Goal: Task Accomplishment & Management: Manage account settings

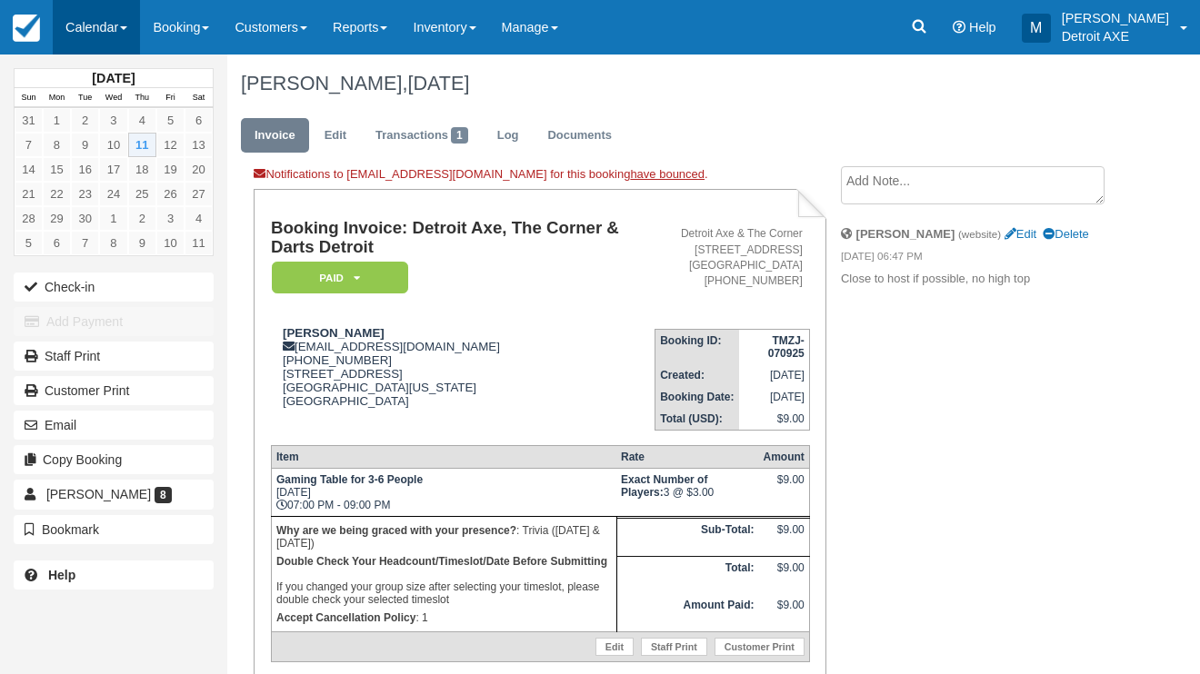
click at [72, 17] on link "Calendar" at bounding box center [96, 27] width 87 height 55
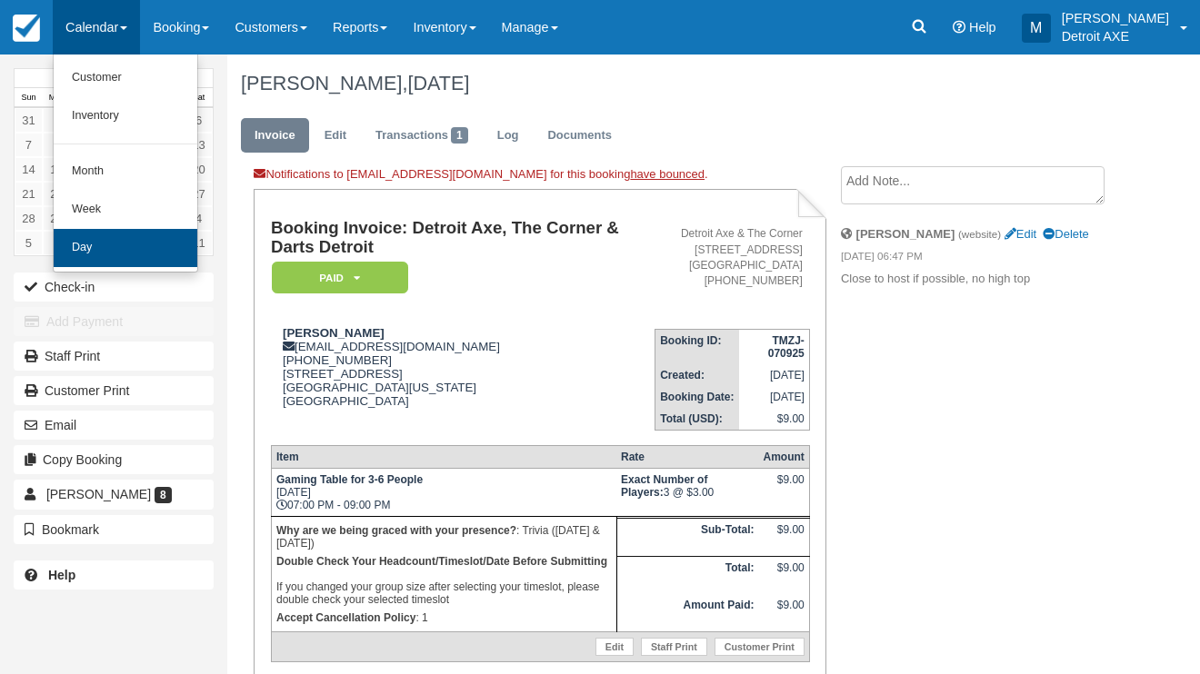
click at [119, 247] on link "Day" at bounding box center [126, 248] width 144 height 38
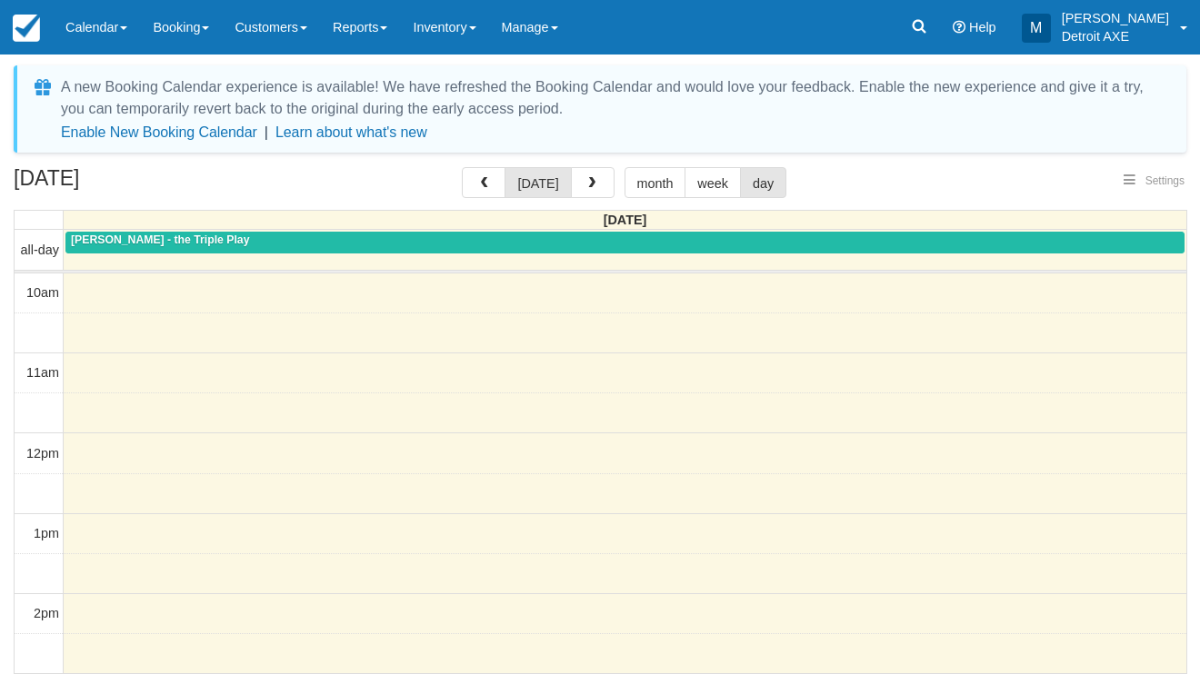
select select
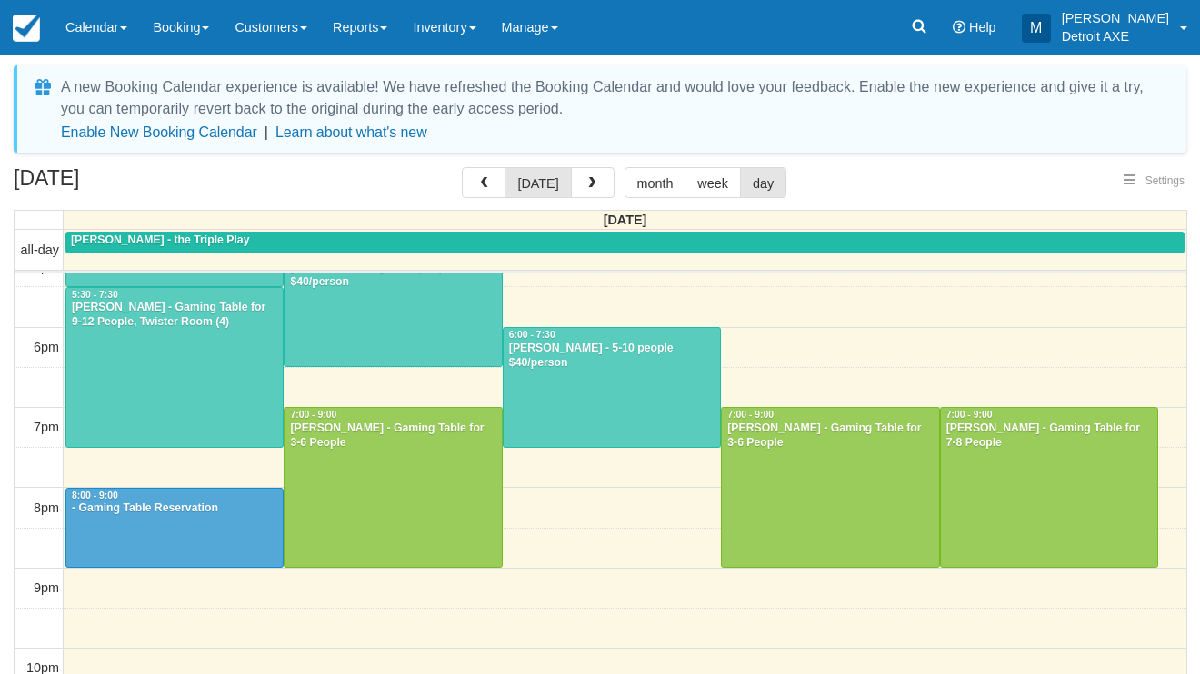
select select
click at [240, 537] on div at bounding box center [174, 528] width 216 height 78
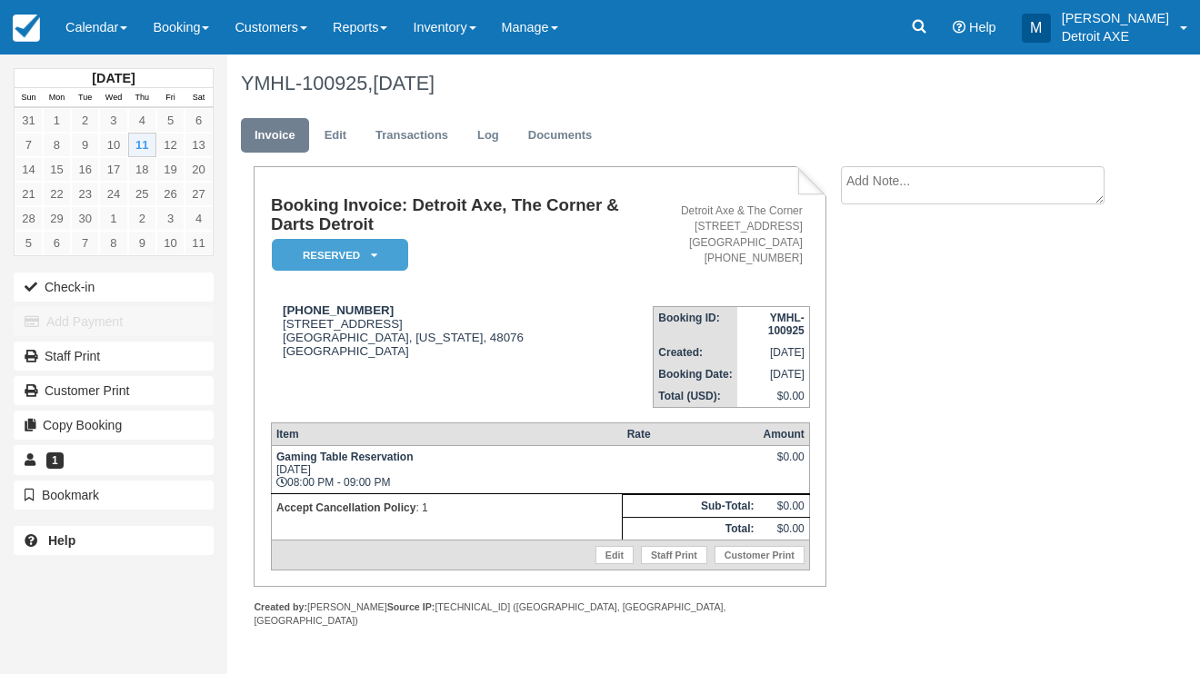
click at [703, 146] on ul "Invoice Edit Transactions Log Documents" at bounding box center [677, 140] width 872 height 55
click at [95, 43] on link "Calendar" at bounding box center [96, 27] width 87 height 55
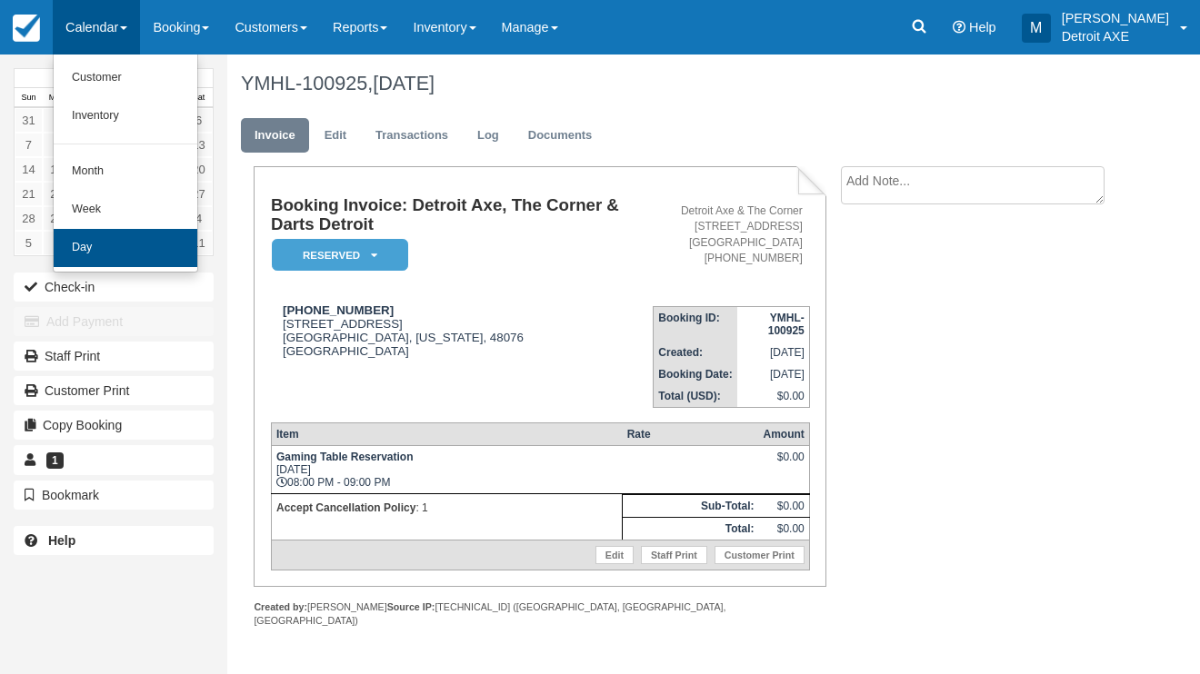
click at [154, 243] on link "Day" at bounding box center [126, 248] width 144 height 38
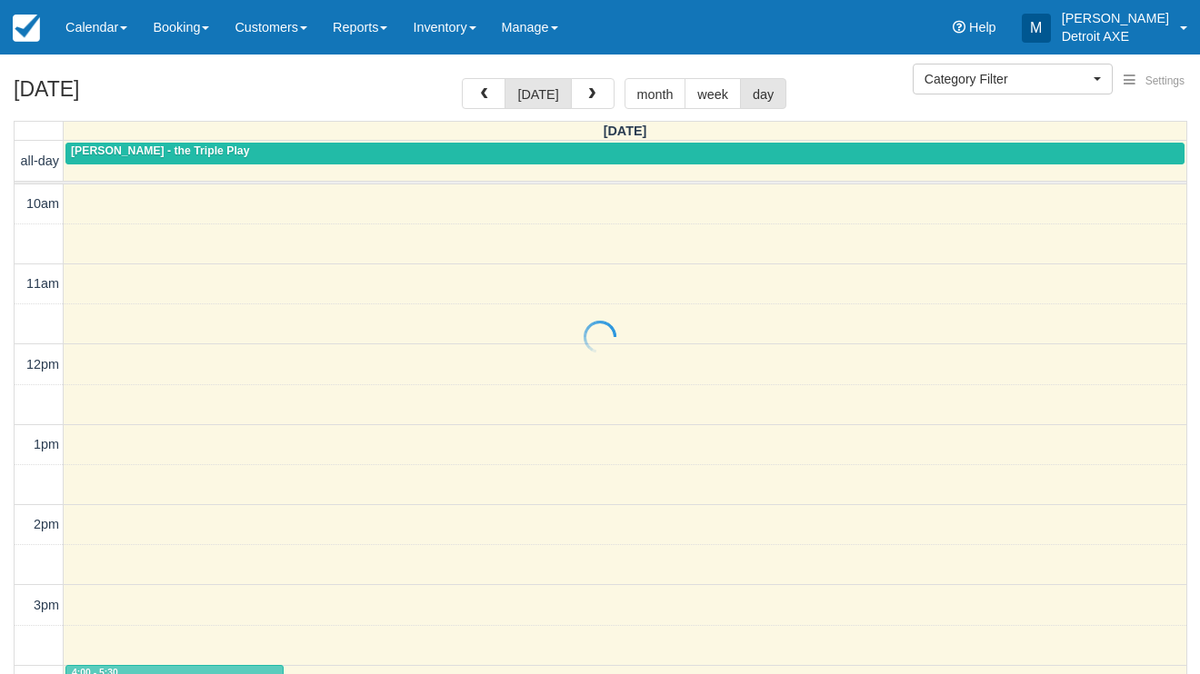
select select
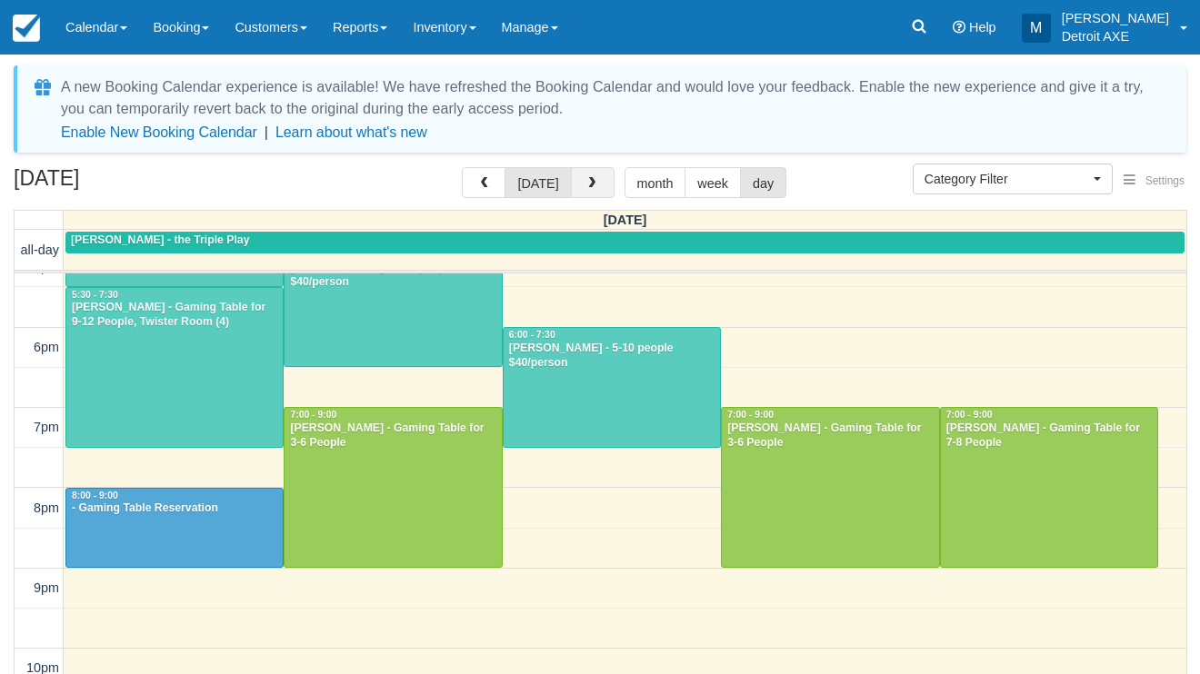
click at [599, 177] on button "button" at bounding box center [593, 182] width 44 height 31
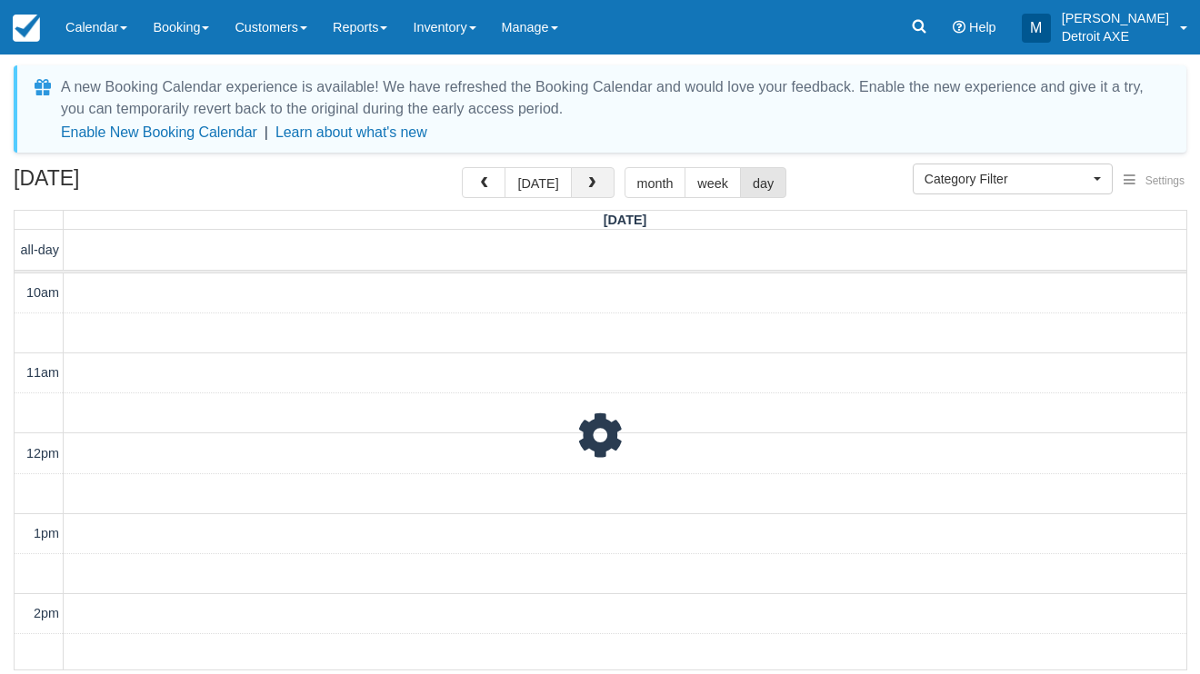
scroll to position [686, 0]
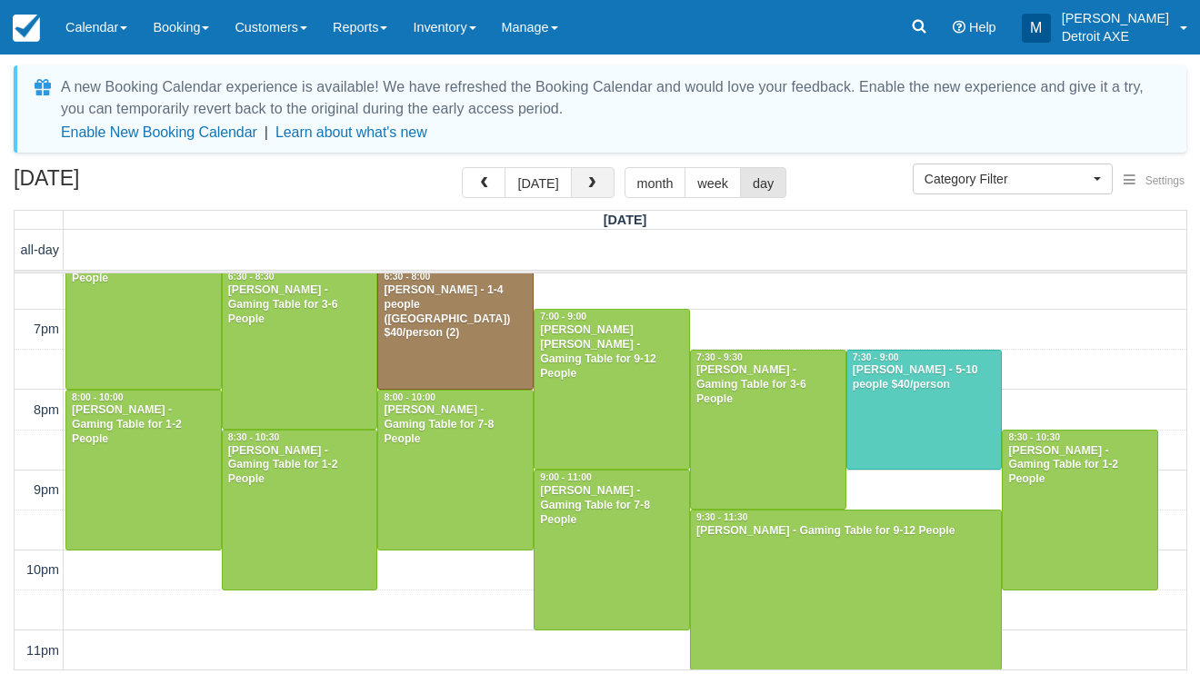
click at [599, 177] on button "button" at bounding box center [593, 182] width 44 height 31
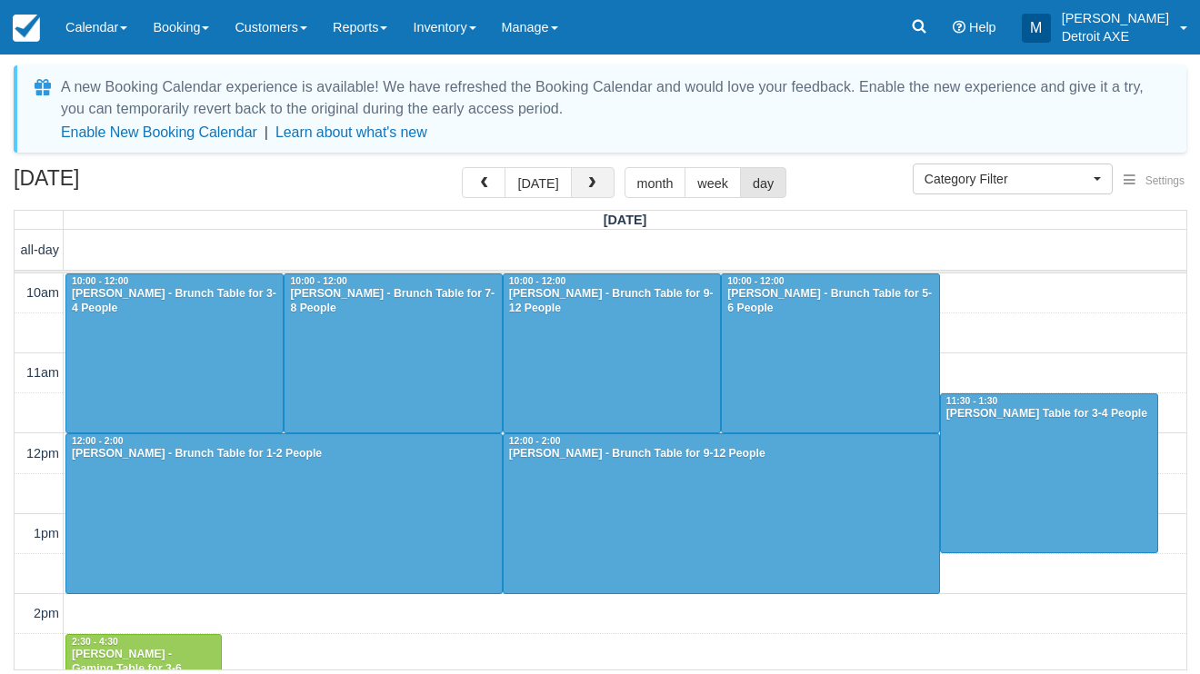
scroll to position [686, 0]
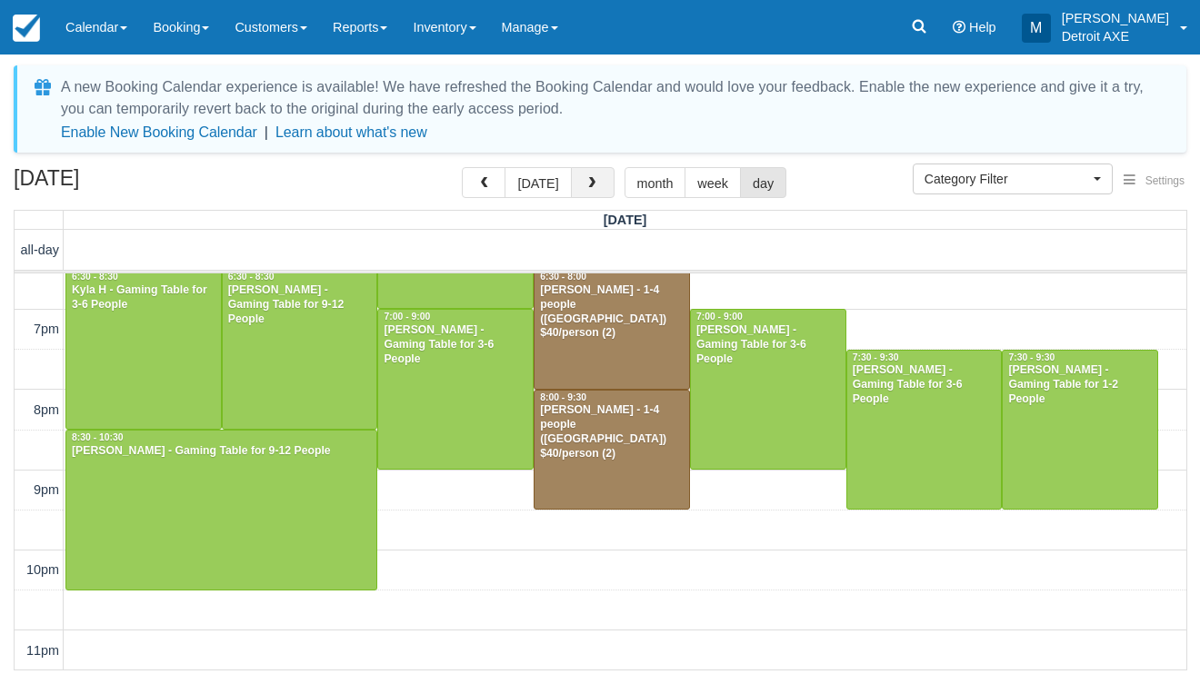
click at [599, 177] on button "button" at bounding box center [593, 182] width 44 height 31
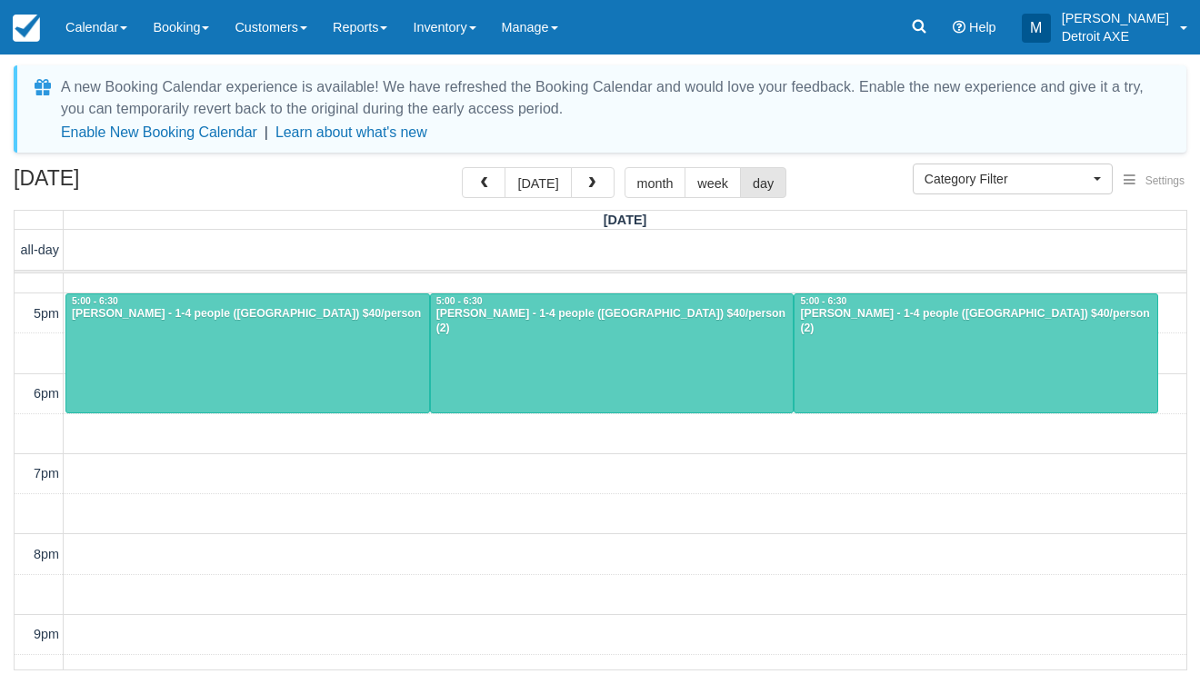
scroll to position [460, 0]
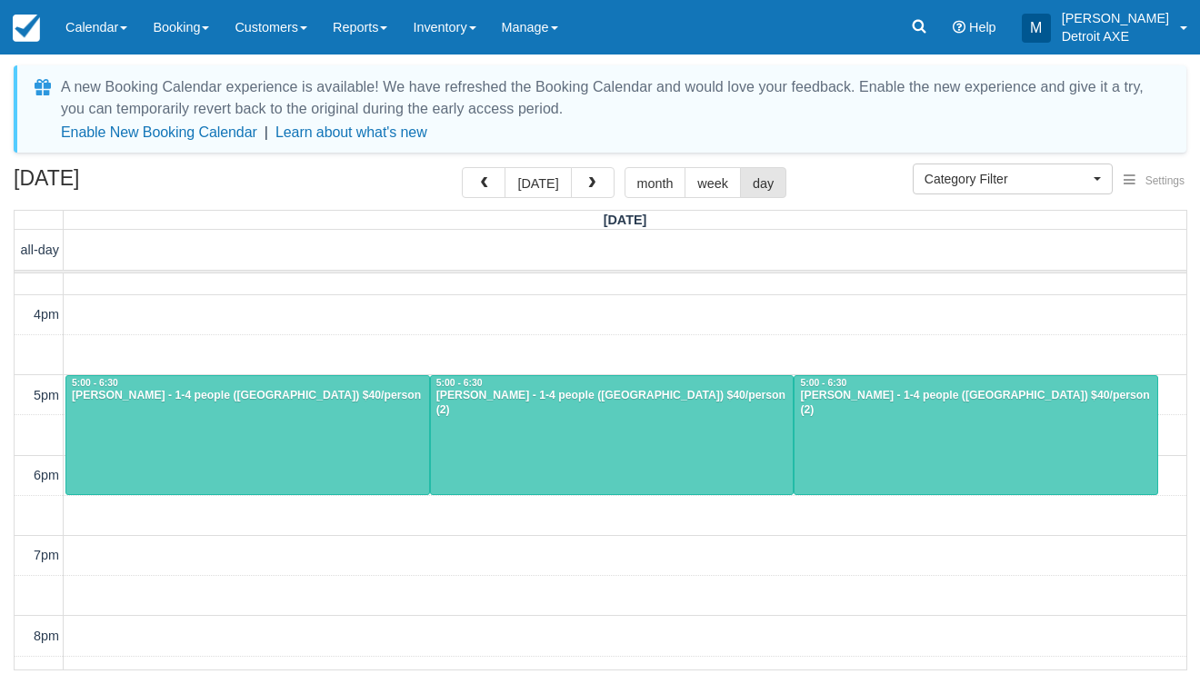
click at [388, 455] on div at bounding box center [247, 435] width 363 height 119
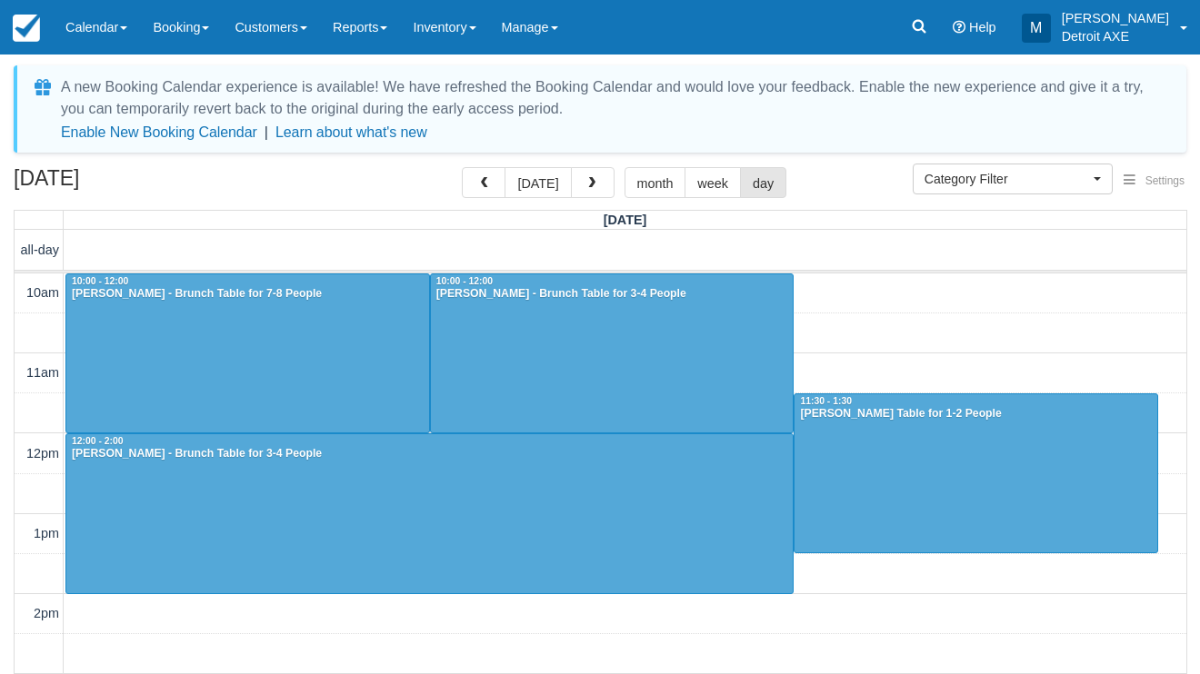
select select
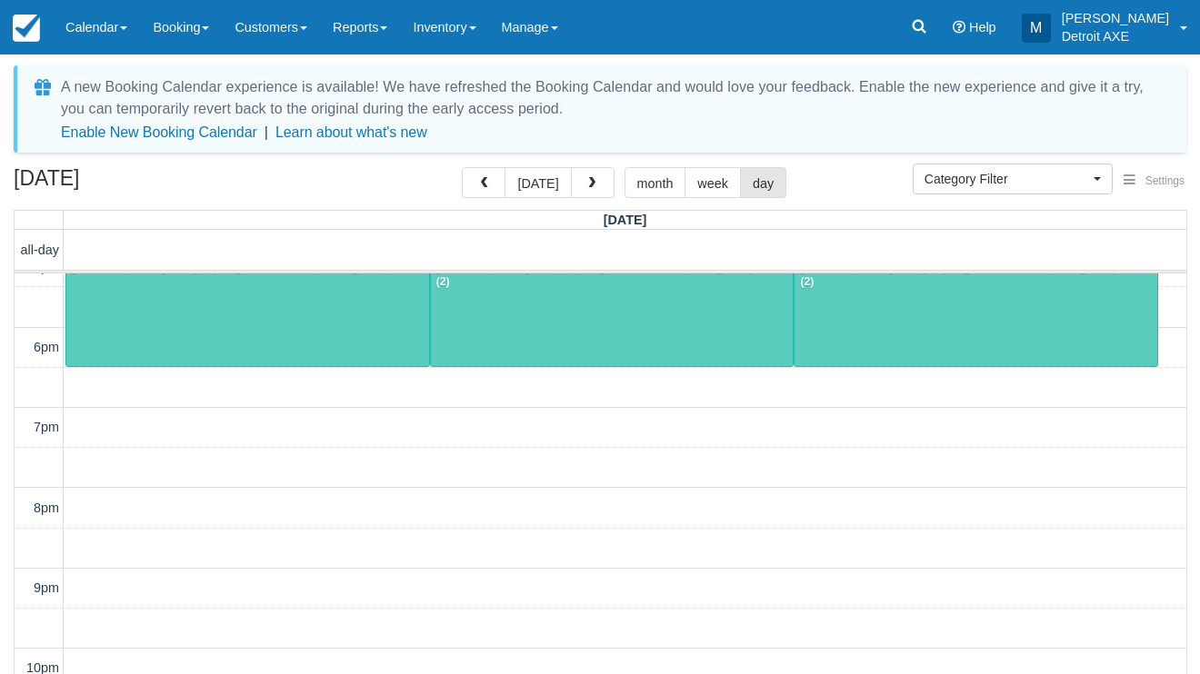
click at [554, 339] on div at bounding box center [612, 307] width 363 height 119
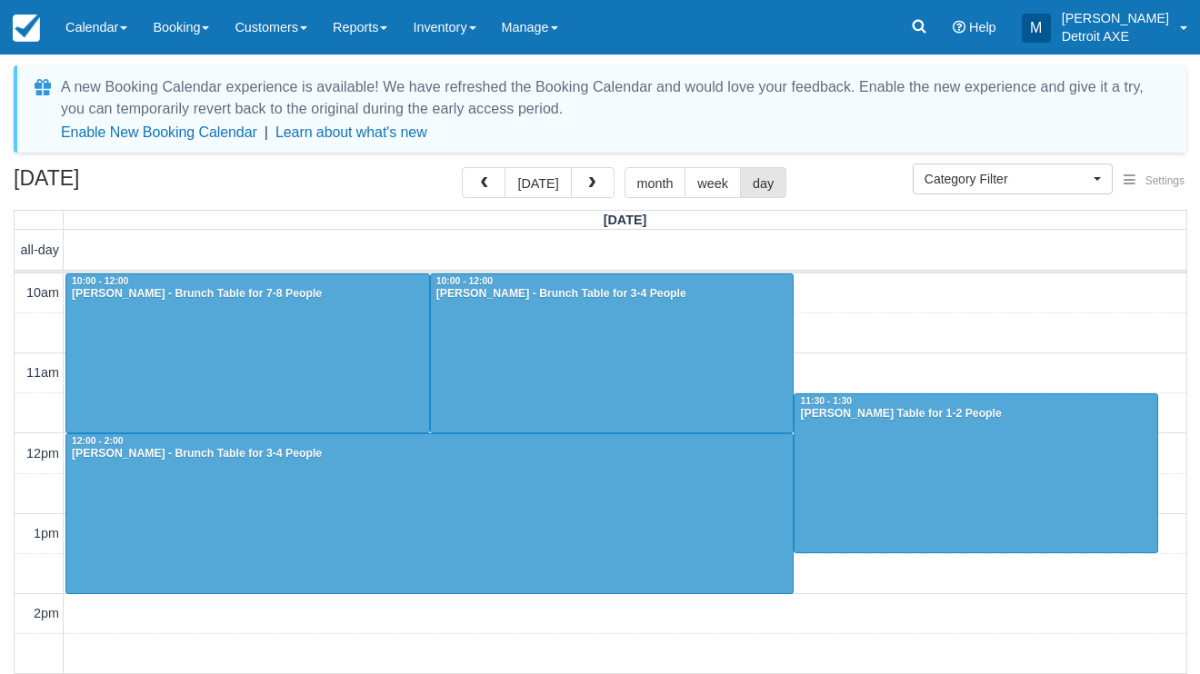
select select
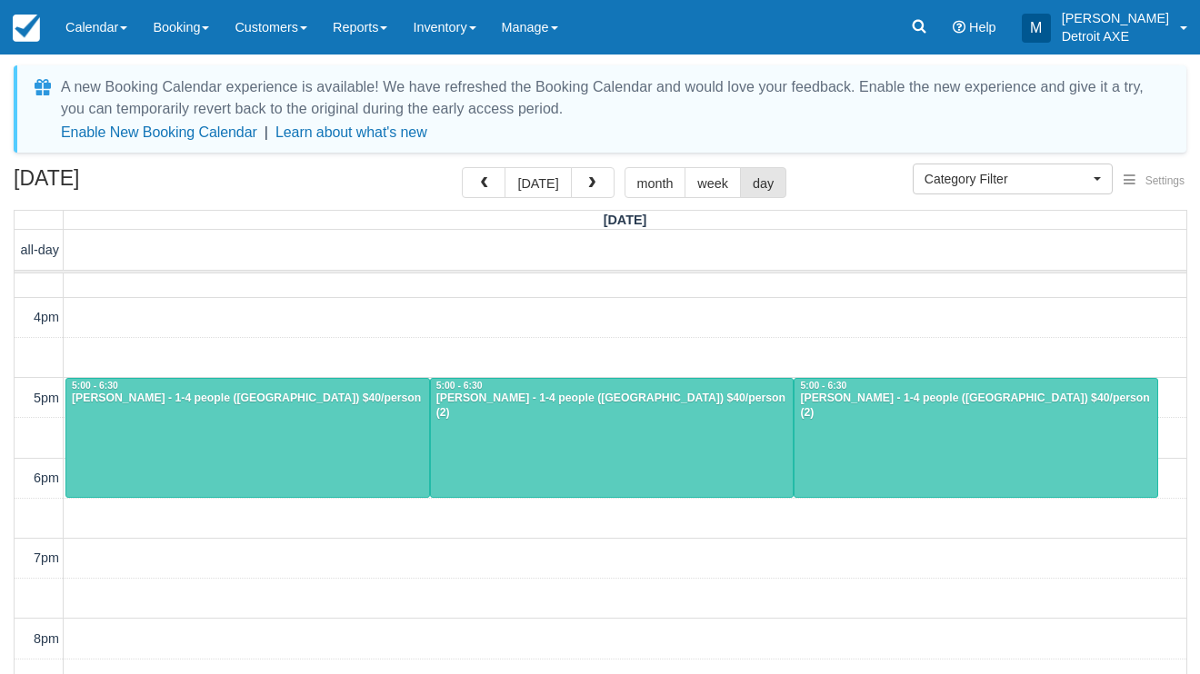
scroll to position [449, 0]
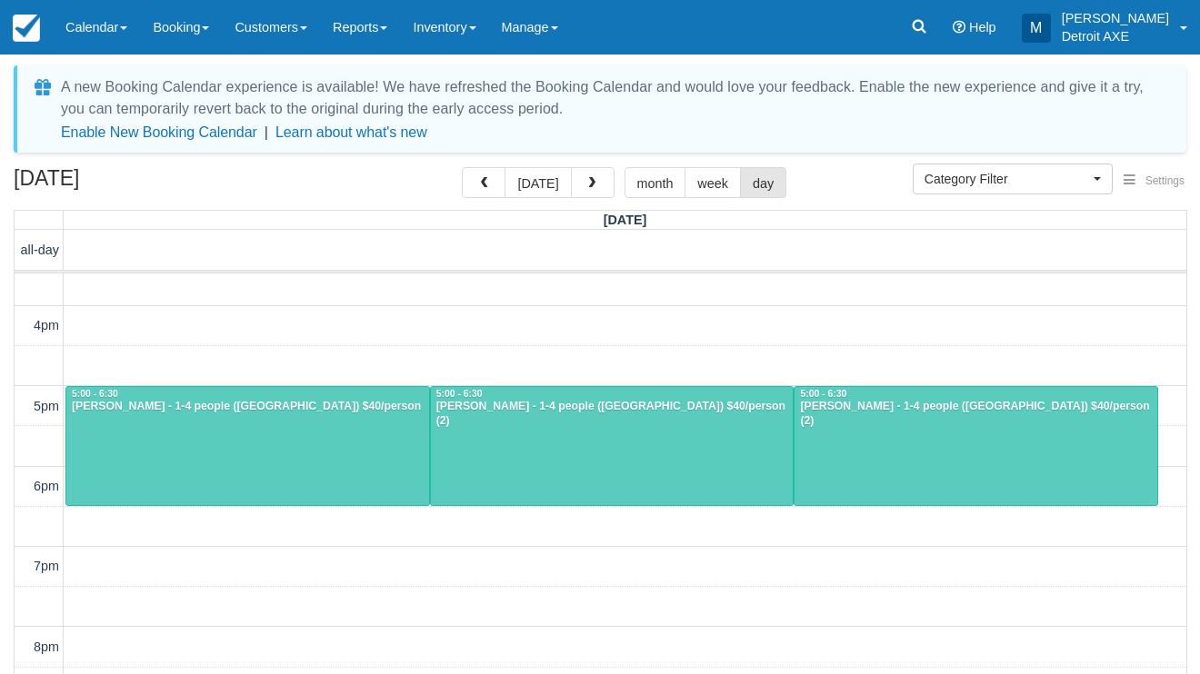
click at [261, 435] on div at bounding box center [247, 446] width 363 height 119
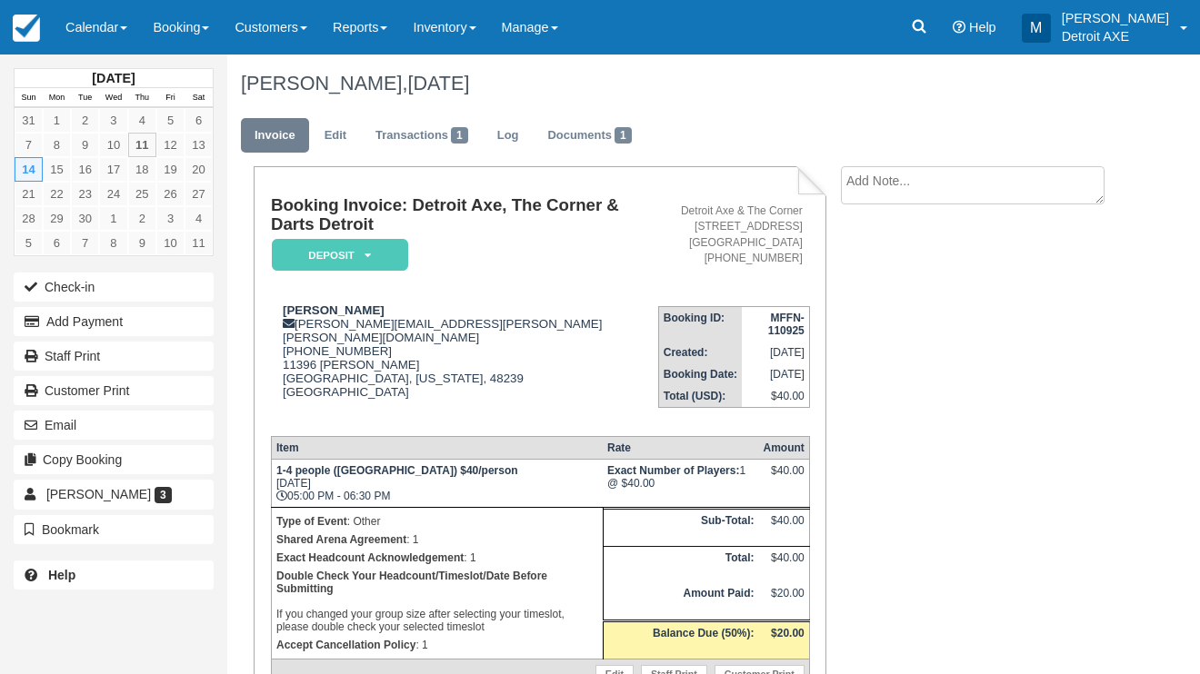
drag, startPoint x: 607, startPoint y: 85, endPoint x: 348, endPoint y: 80, distance: 259.1
click at [347, 83] on h1 "David McKinney, September 14 2025" at bounding box center [677, 84] width 872 height 22
click at [622, 95] on div "David McKinney, September 14 2025" at bounding box center [677, 84] width 900 height 58
click at [125, 44] on link "Calendar" at bounding box center [96, 27] width 87 height 55
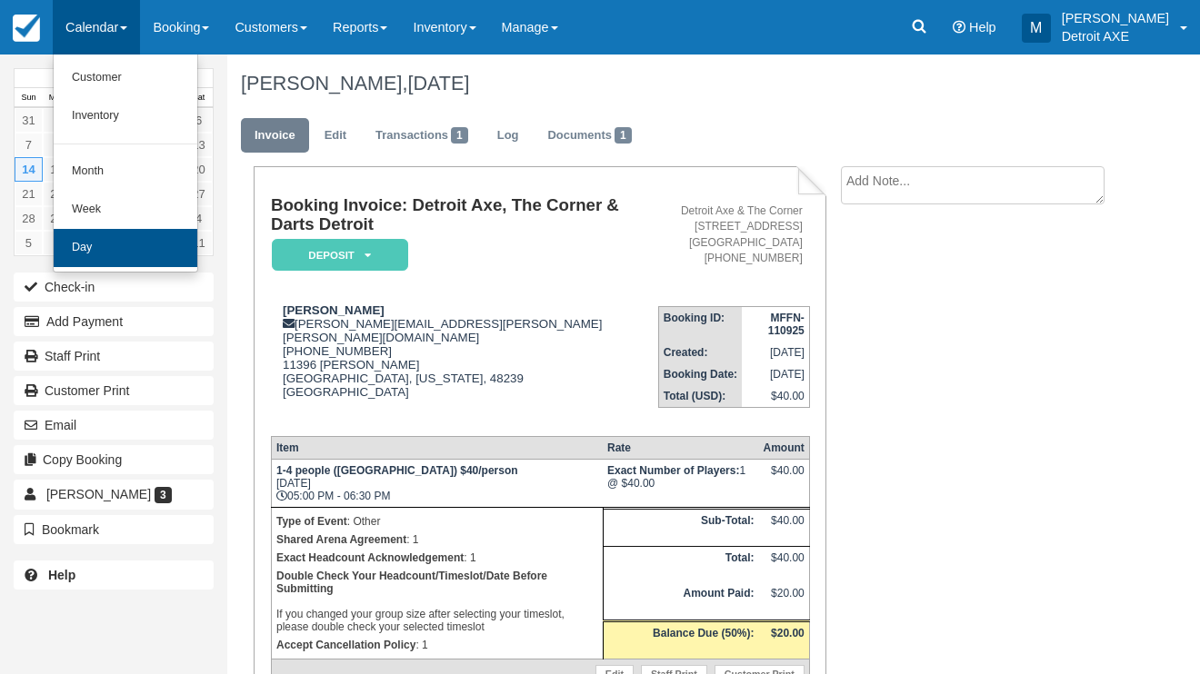
click at [126, 238] on link "Day" at bounding box center [126, 248] width 144 height 38
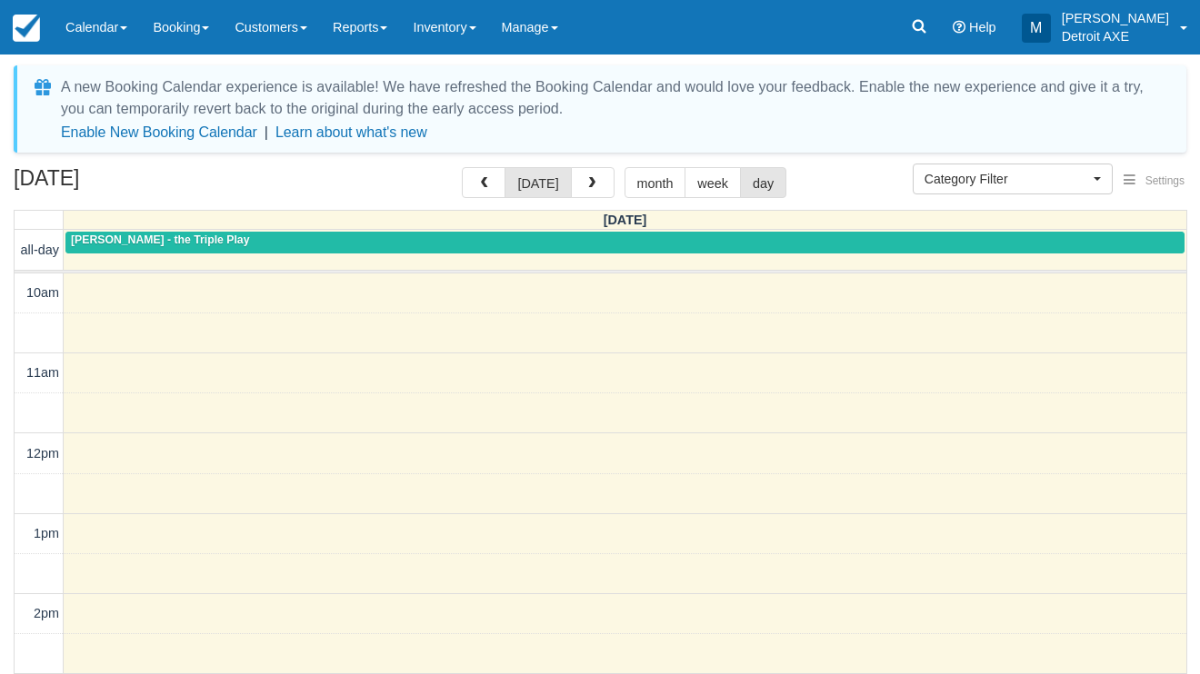
select select
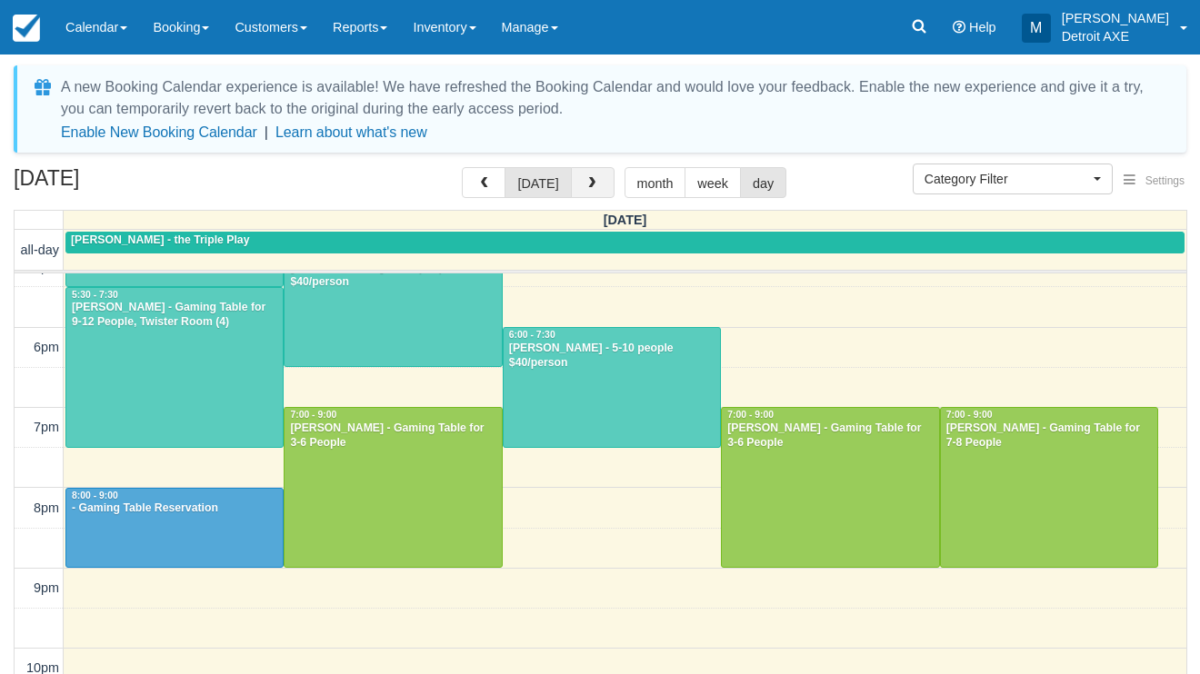
click at [582, 191] on button "button" at bounding box center [593, 182] width 44 height 31
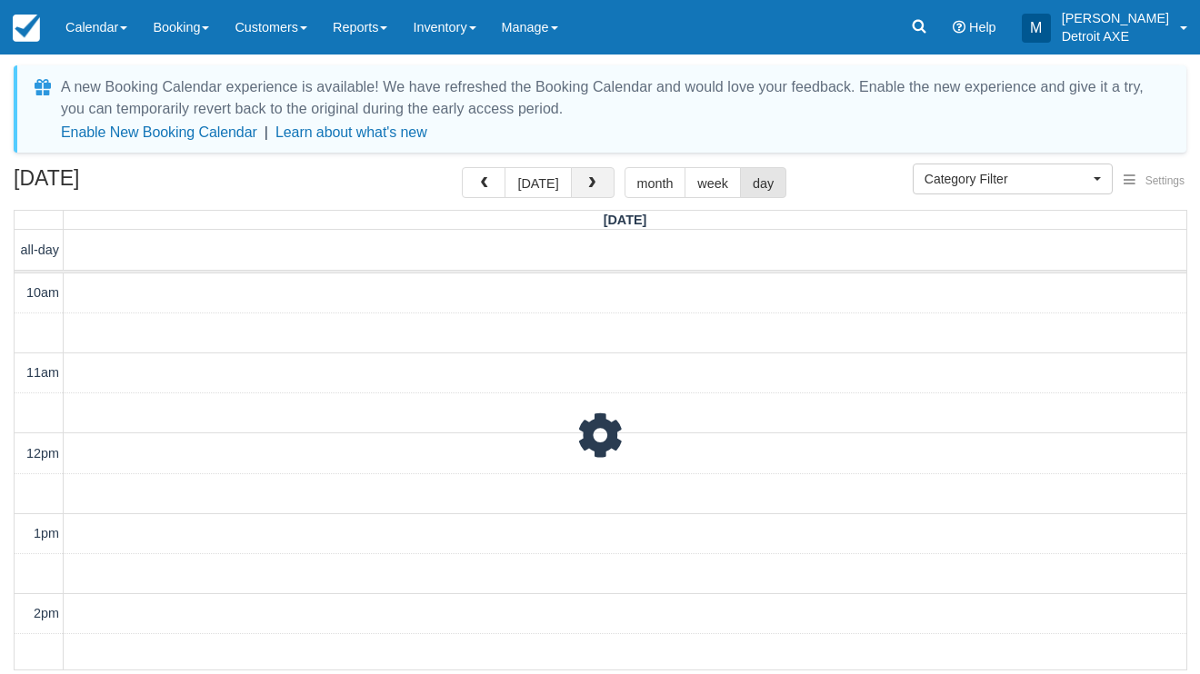
scroll to position [686, 0]
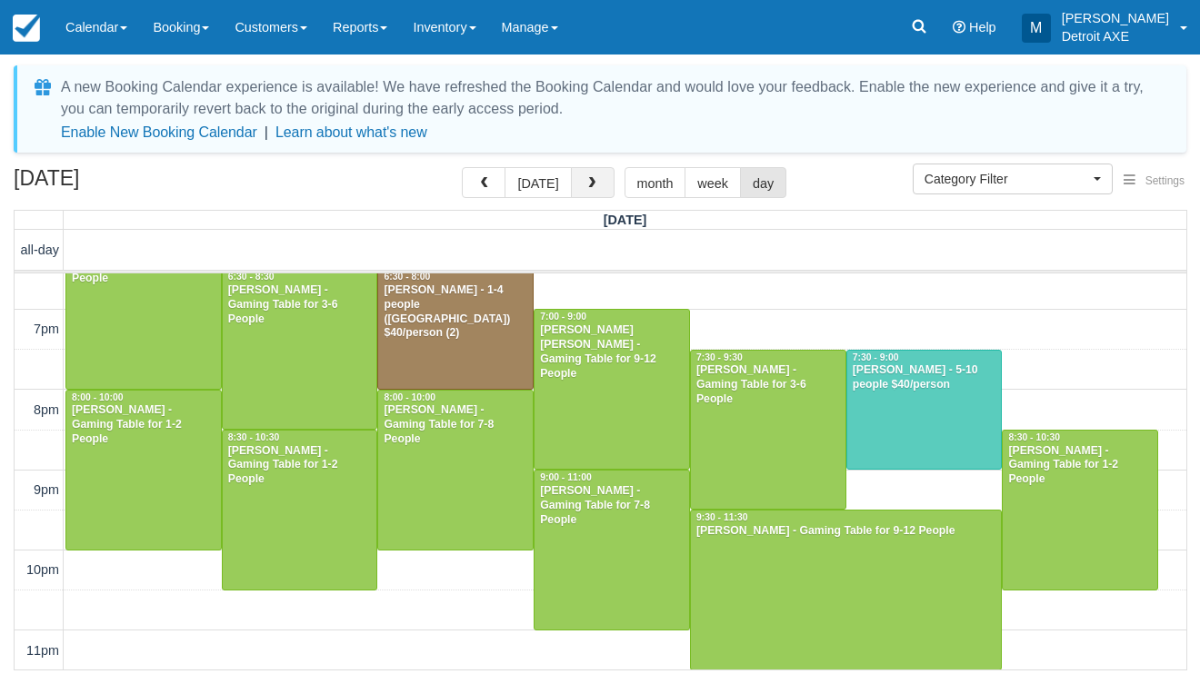
click at [585, 188] on span "button" at bounding box center [591, 183] width 13 height 13
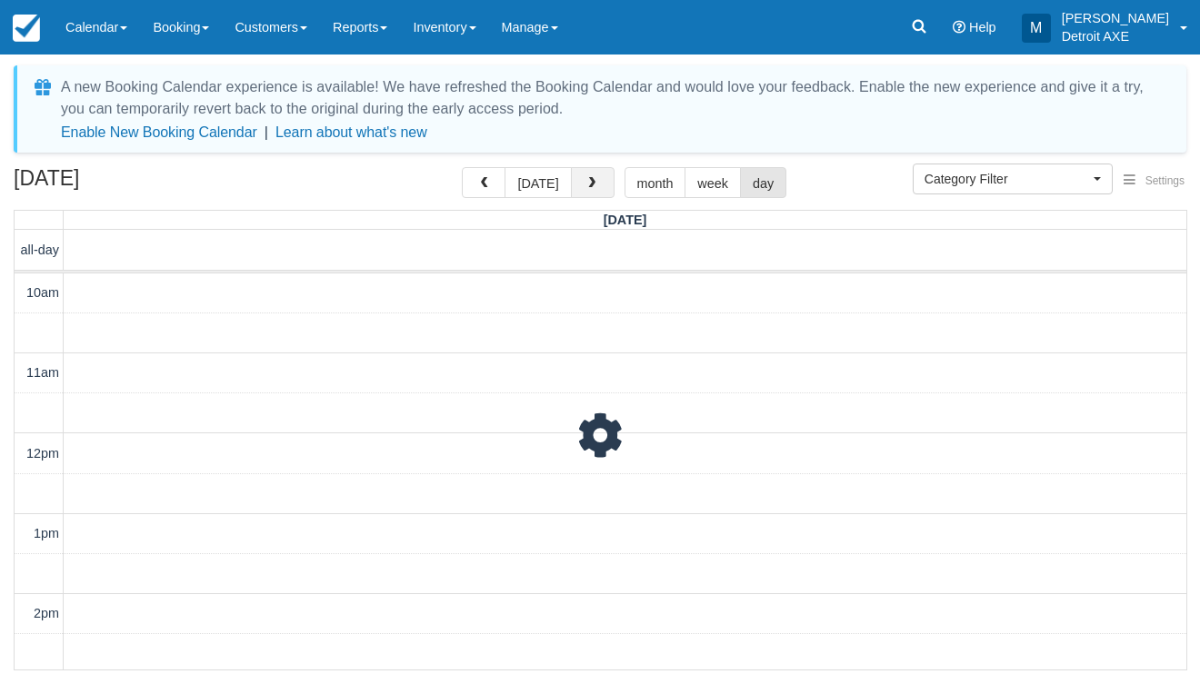
scroll to position [686, 0]
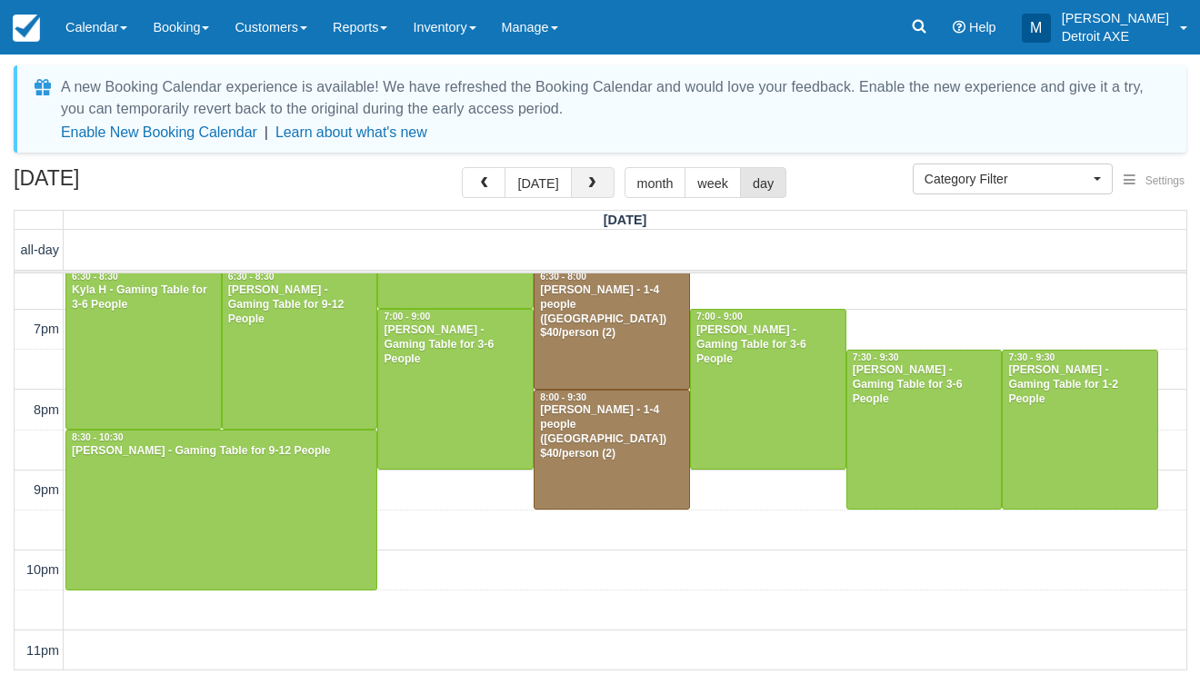
click at [585, 185] on span "button" at bounding box center [591, 183] width 13 height 13
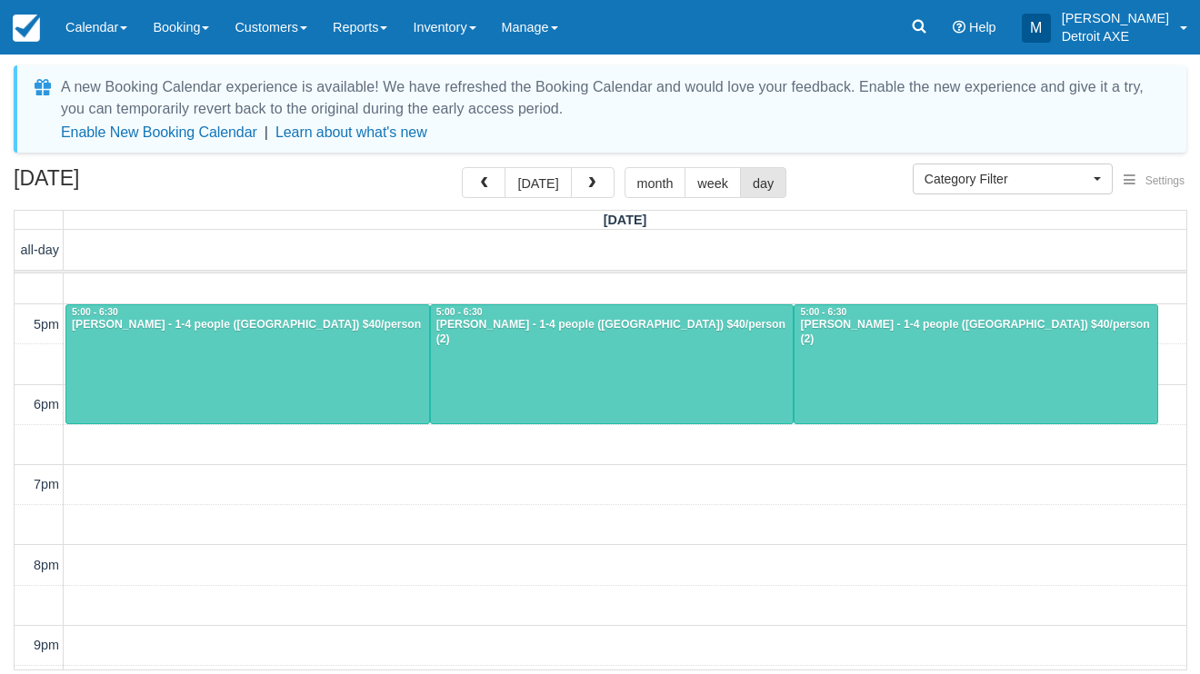
scroll to position [523, 0]
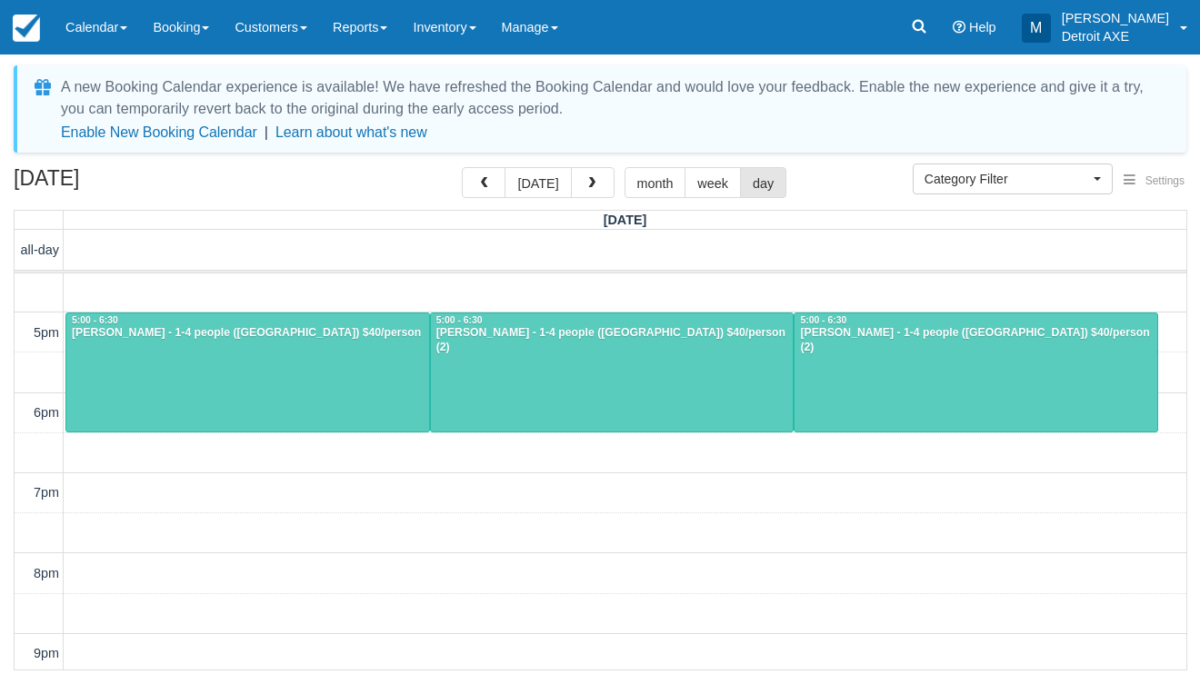
click at [557, 375] on div at bounding box center [612, 373] width 363 height 119
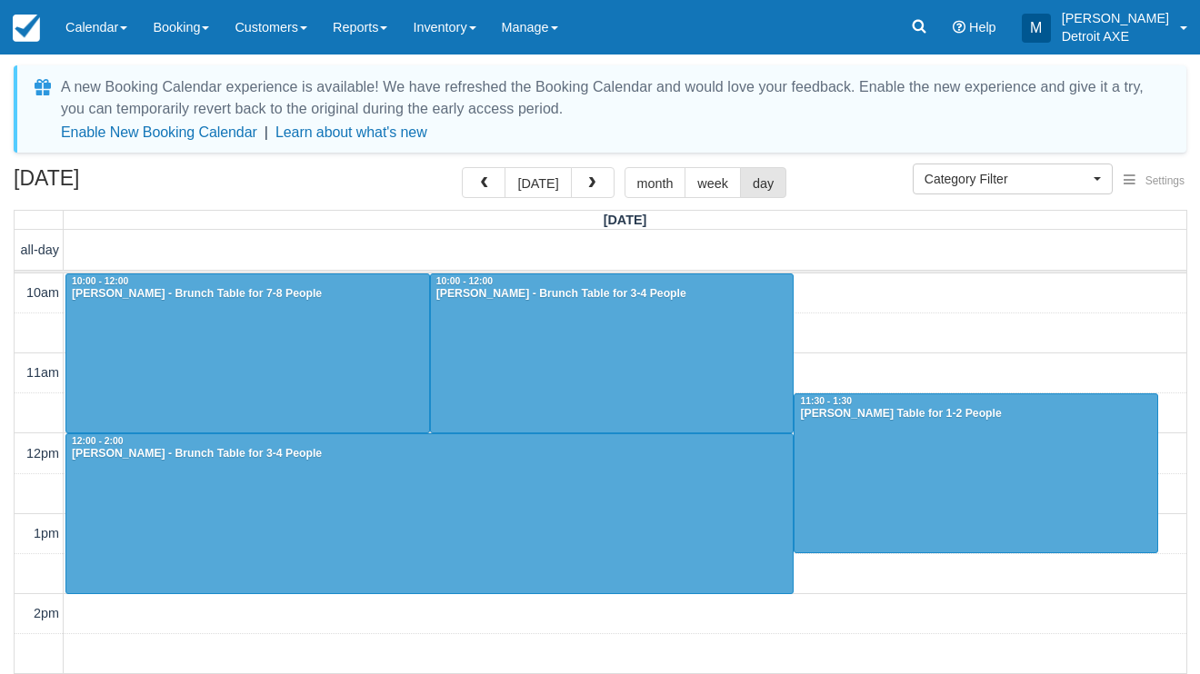
select select
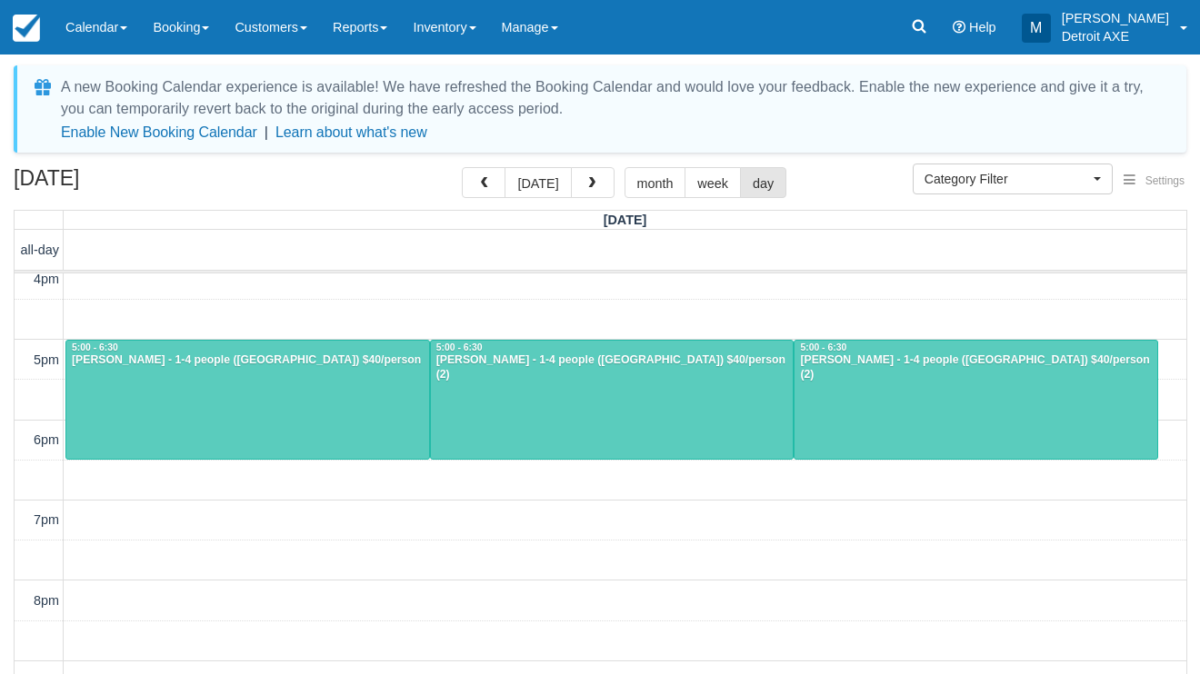
scroll to position [479, 0]
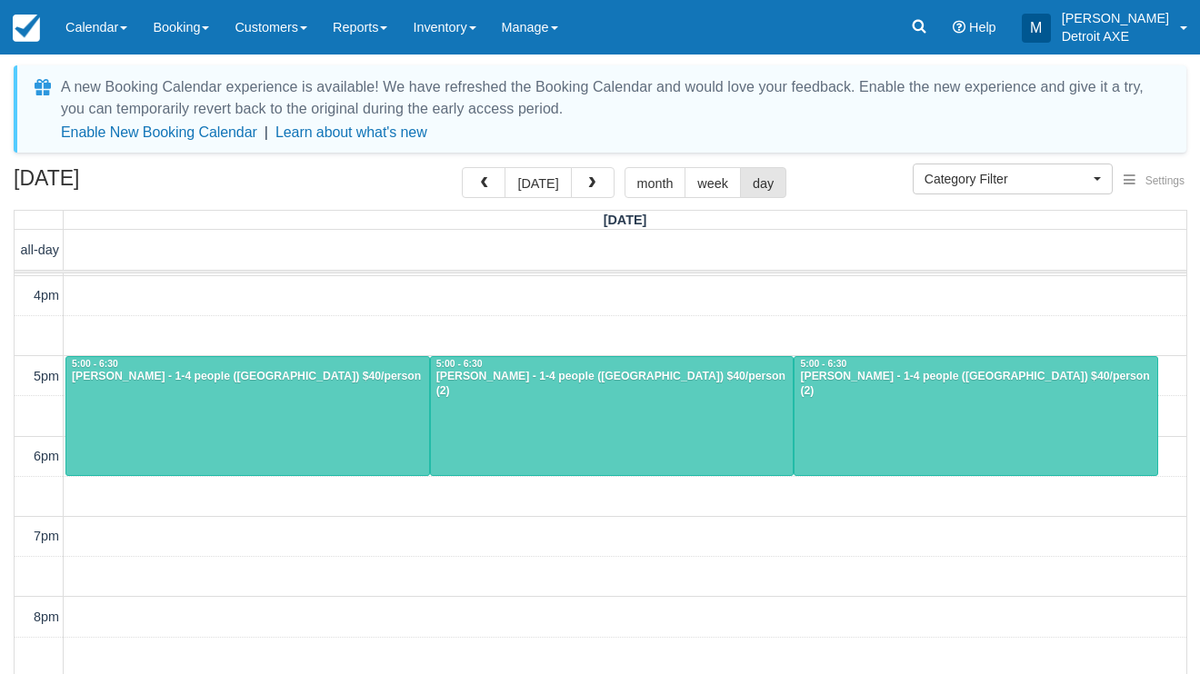
click at [512, 440] on div at bounding box center [612, 416] width 363 height 119
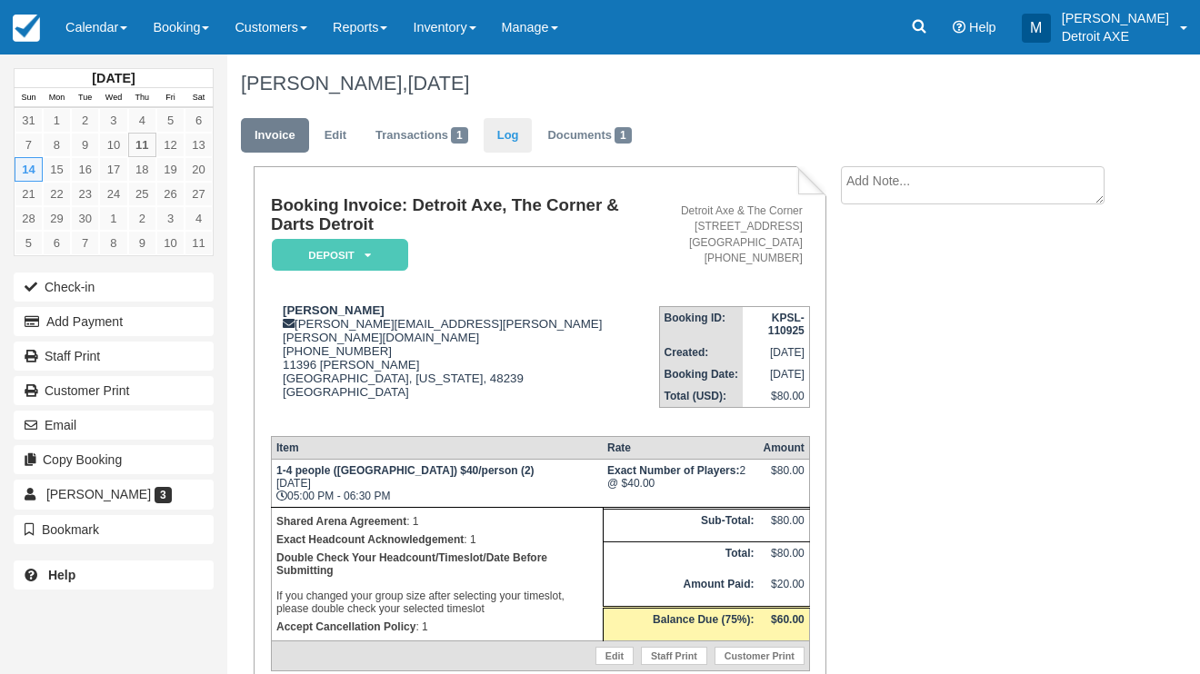
click at [503, 131] on link "Log" at bounding box center [508, 135] width 49 height 35
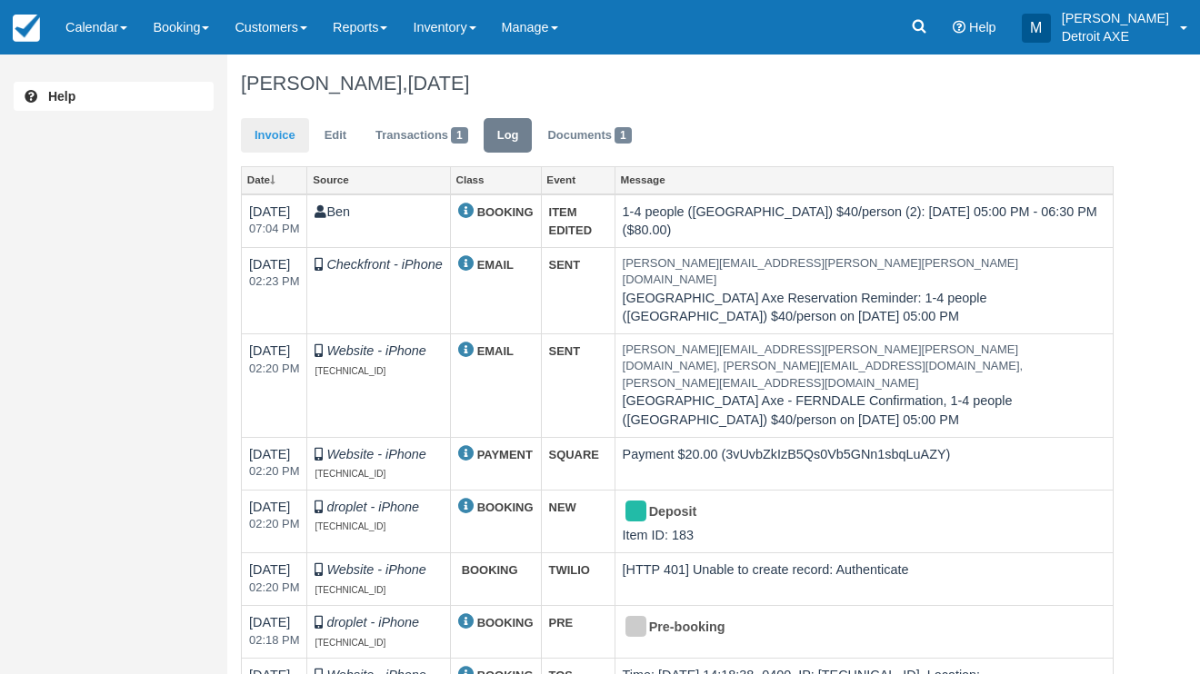
click at [274, 141] on link "Invoice" at bounding box center [275, 135] width 68 height 35
click at [96, 27] on link "Calendar" at bounding box center [96, 27] width 87 height 55
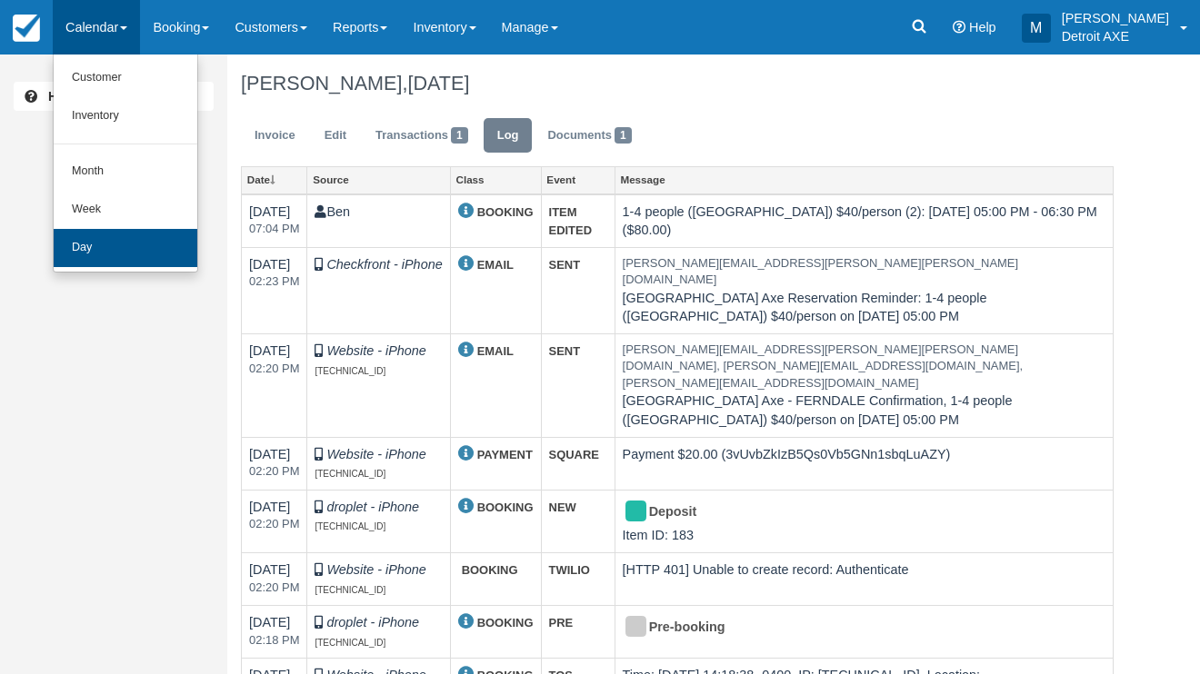
click at [100, 254] on link "Day" at bounding box center [126, 248] width 144 height 38
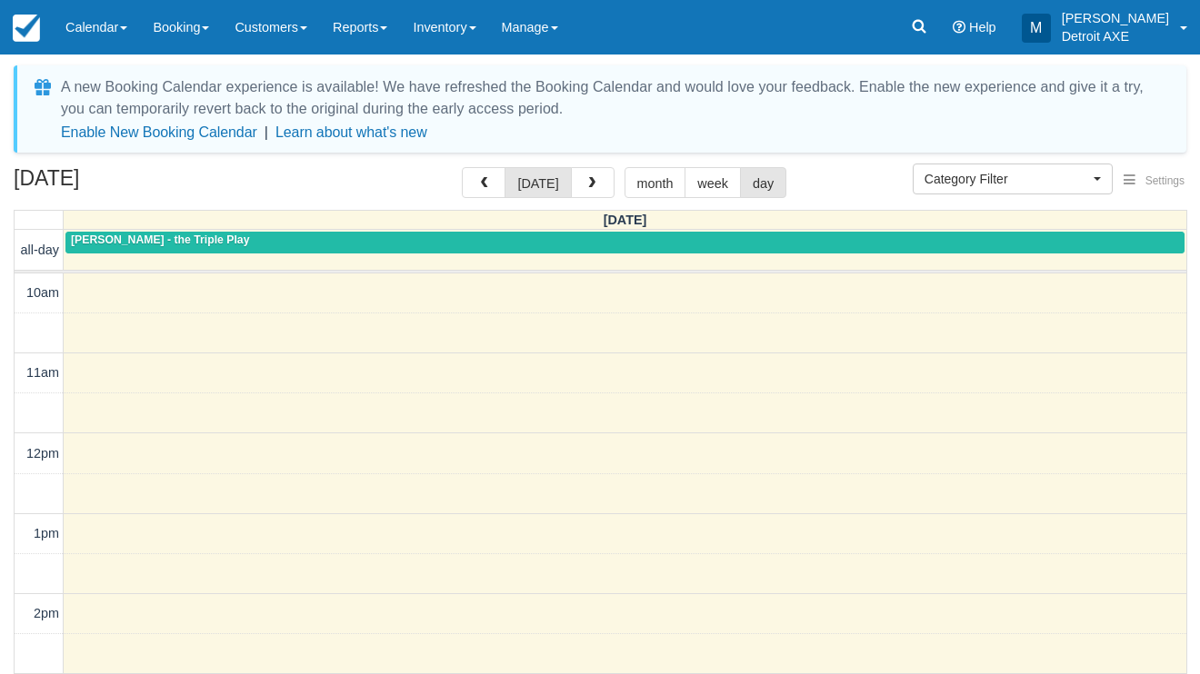
select select
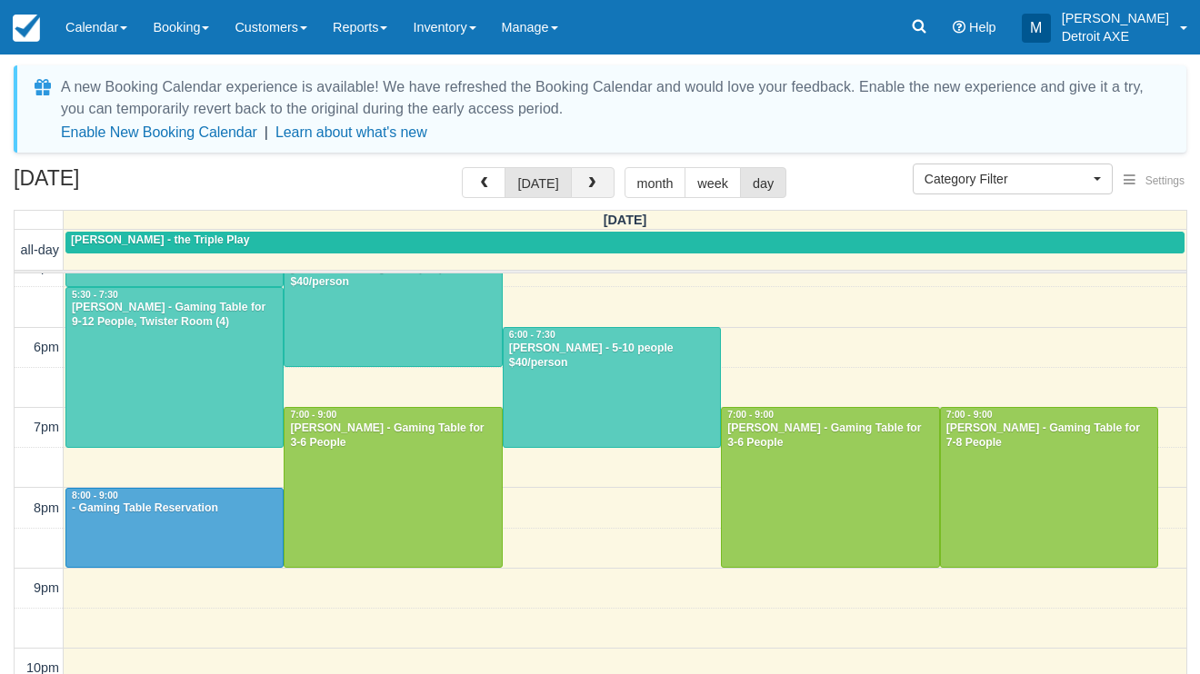
click at [600, 178] on button "button" at bounding box center [593, 182] width 44 height 31
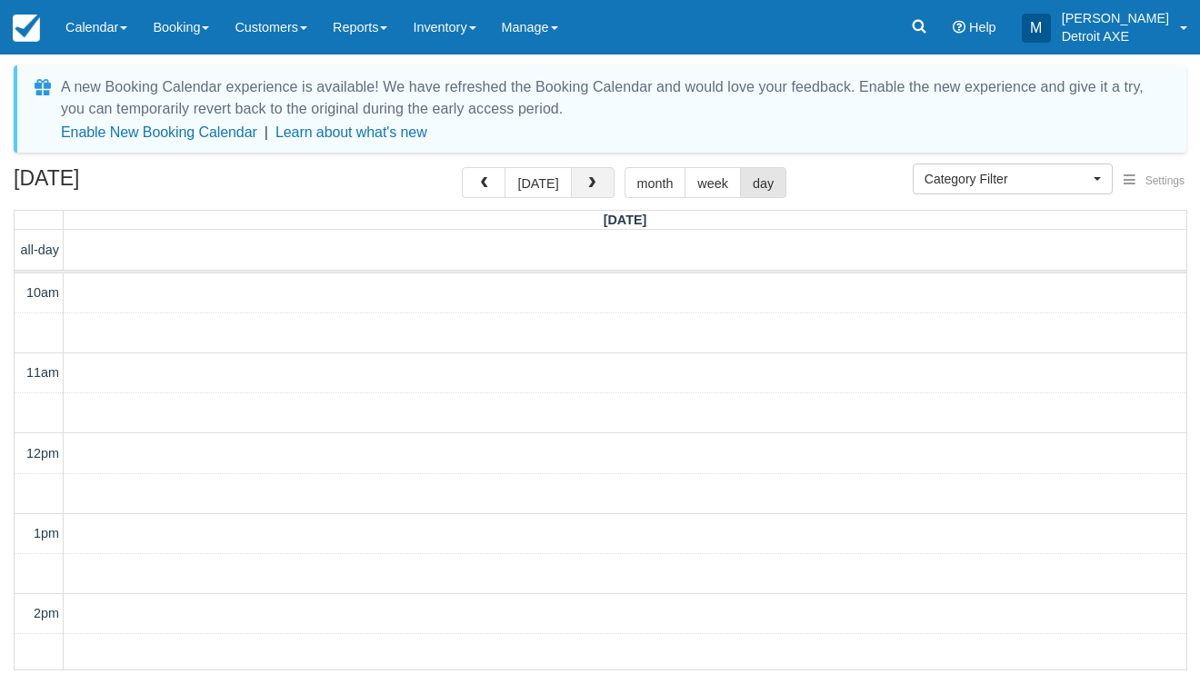
scroll to position [686, 0]
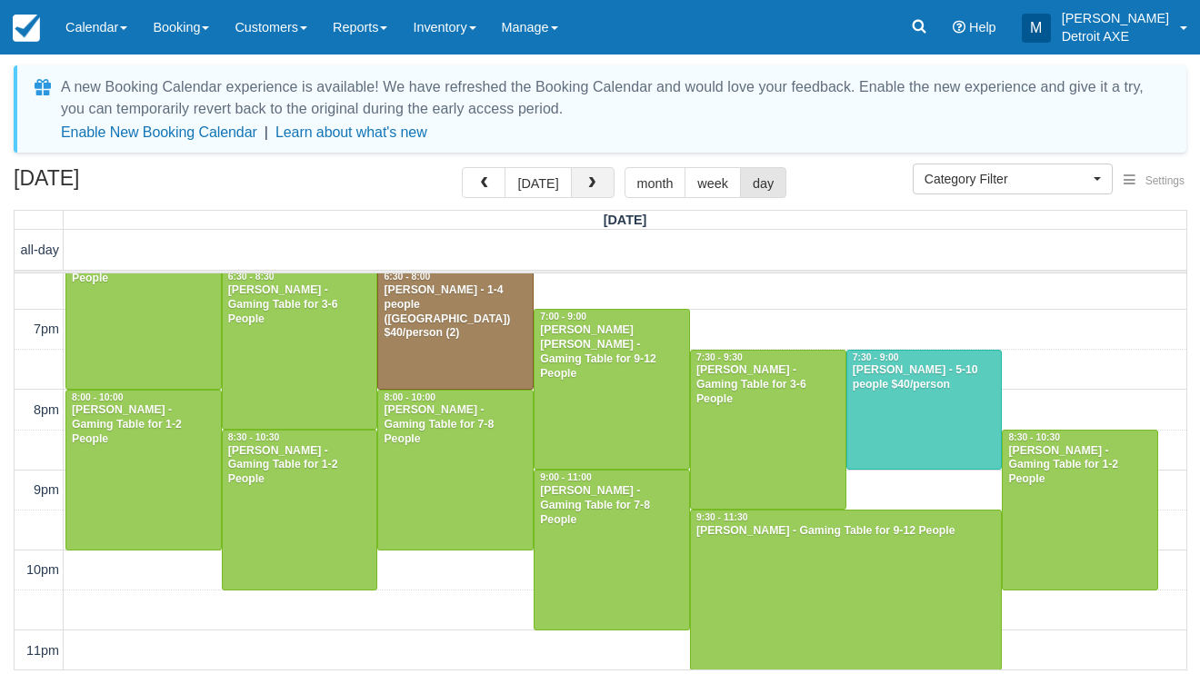
click at [600, 178] on button "button" at bounding box center [593, 182] width 44 height 31
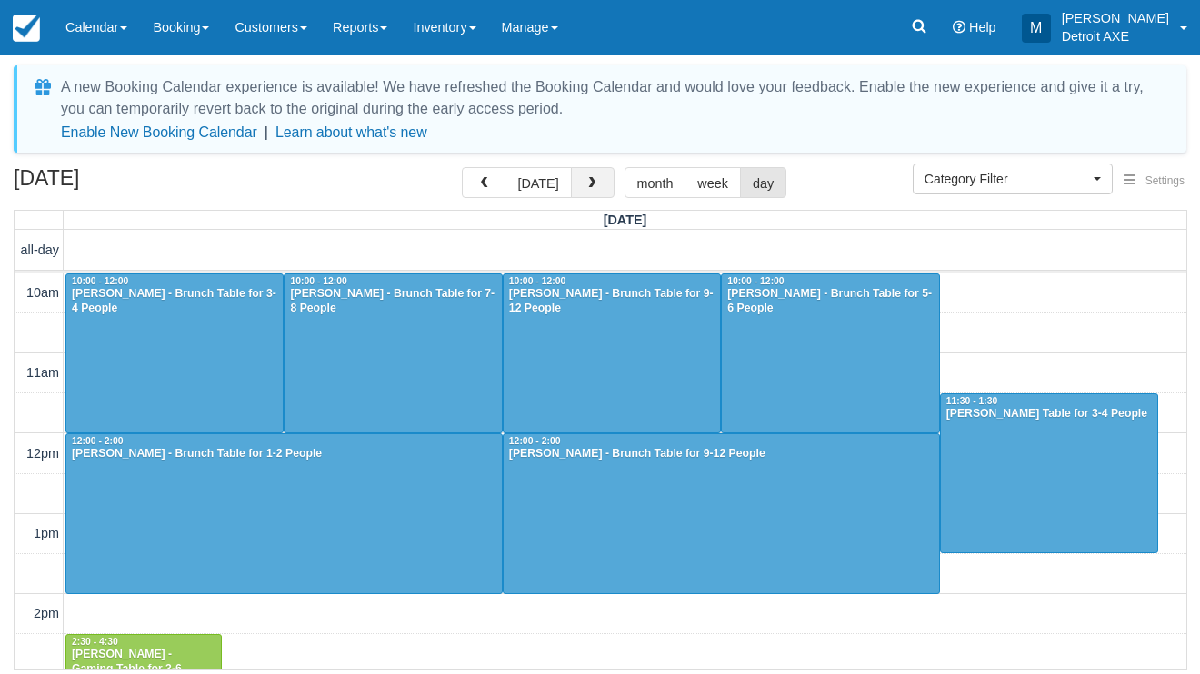
scroll to position [686, 0]
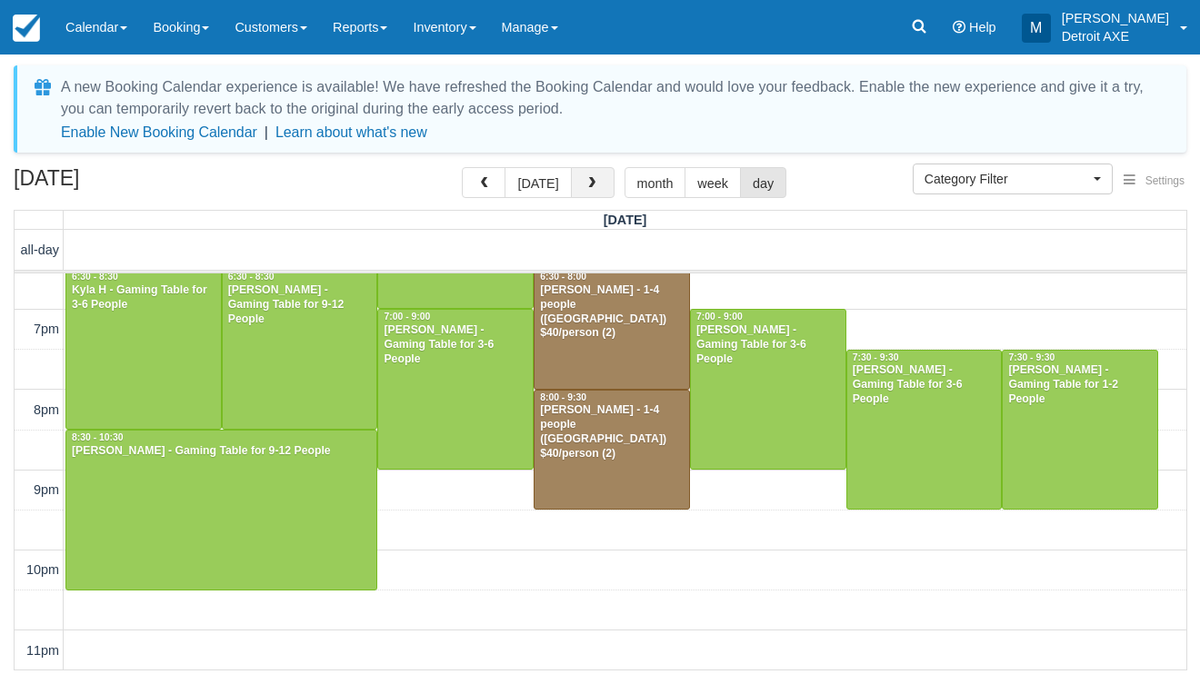
click at [585, 181] on span "button" at bounding box center [591, 183] width 13 height 13
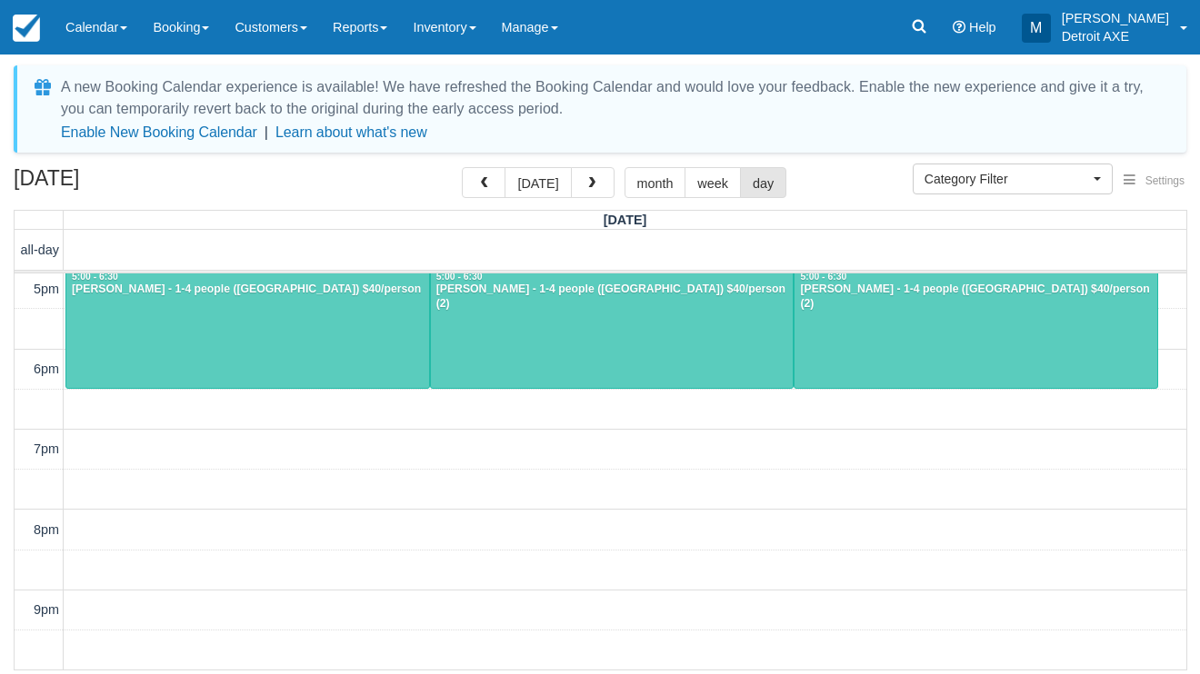
scroll to position [568, 0]
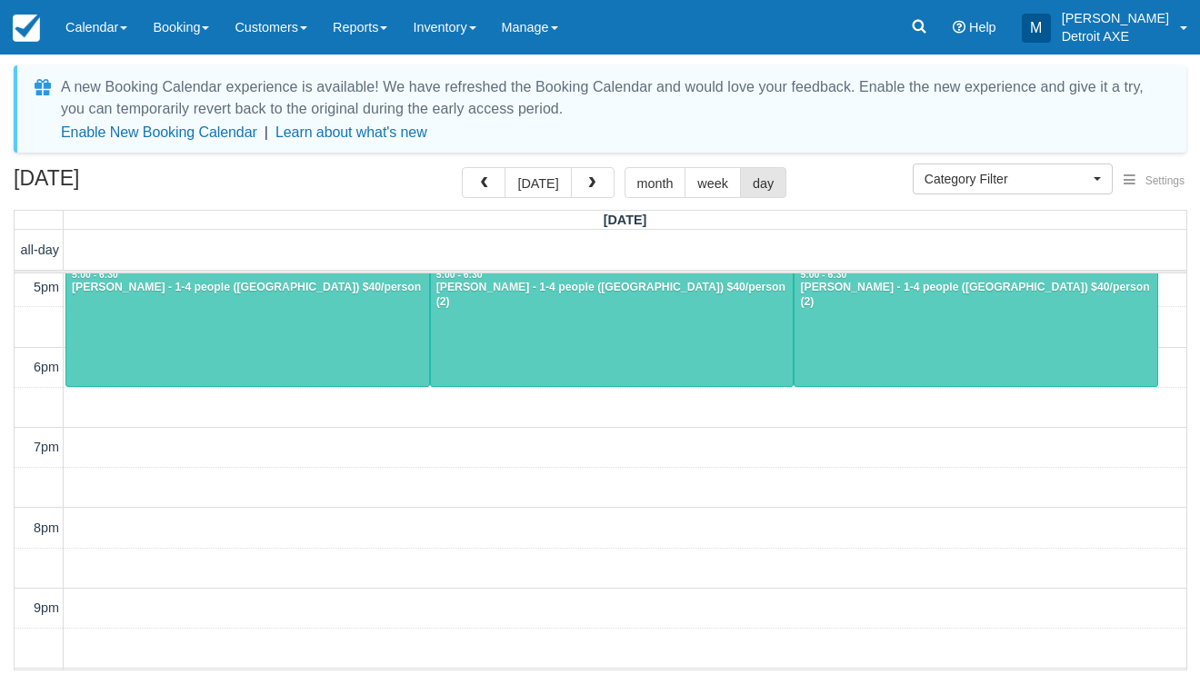
click at [335, 354] on div at bounding box center [247, 327] width 363 height 119
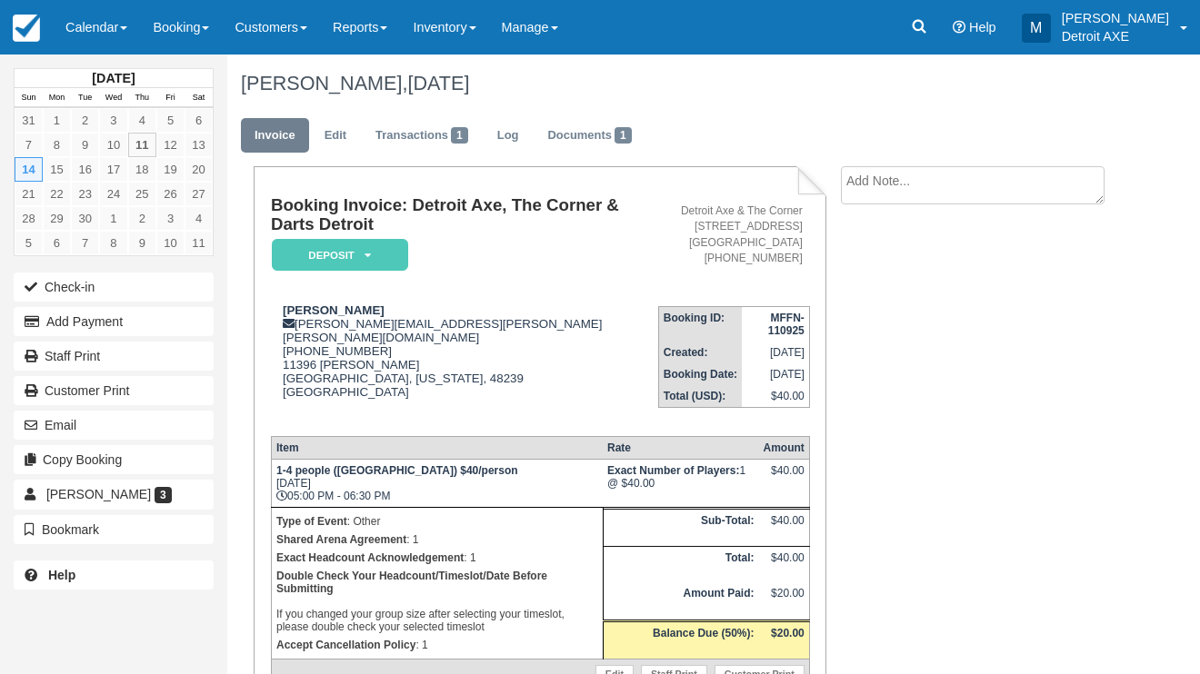
click at [385, 248] on em "Deposit" at bounding box center [340, 255] width 136 height 32
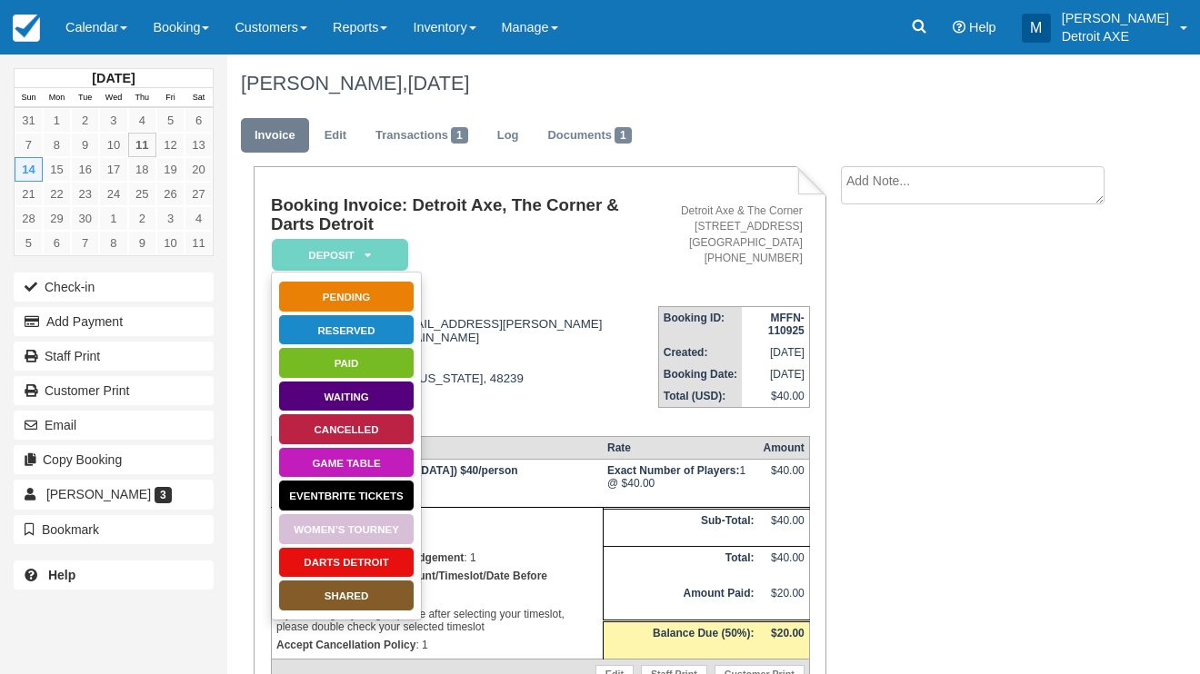
click at [390, 423] on link "Cancelled" at bounding box center [346, 430] width 136 height 32
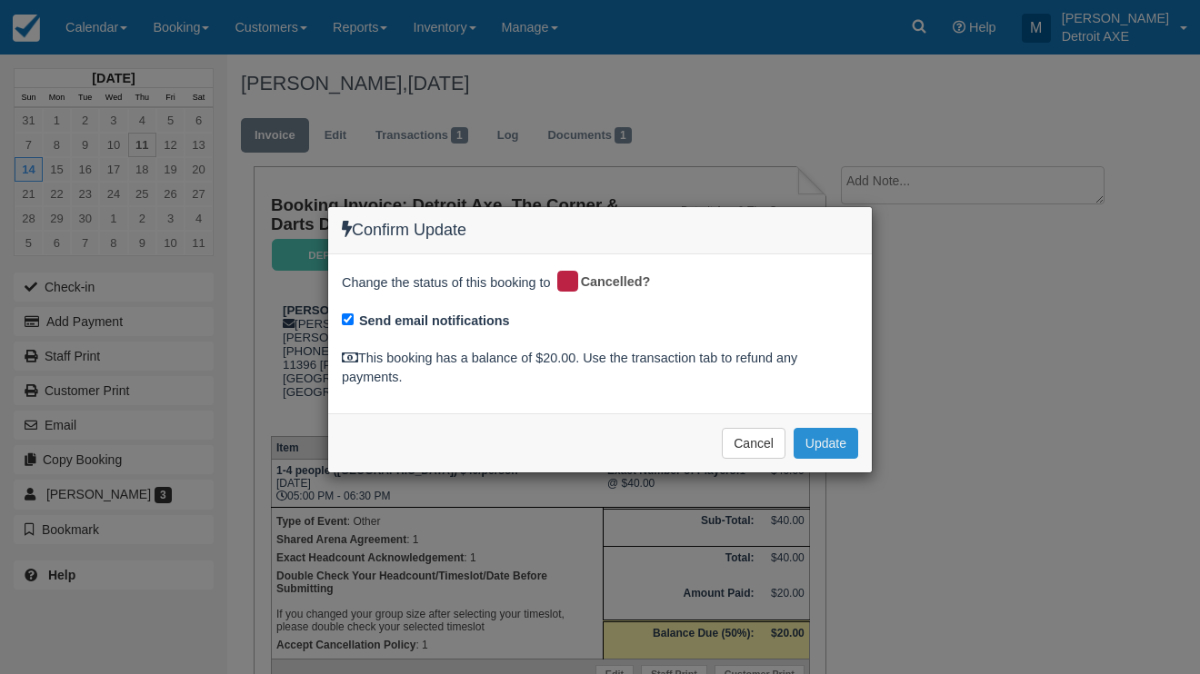
click at [847, 443] on button "Update" at bounding box center [825, 443] width 65 height 31
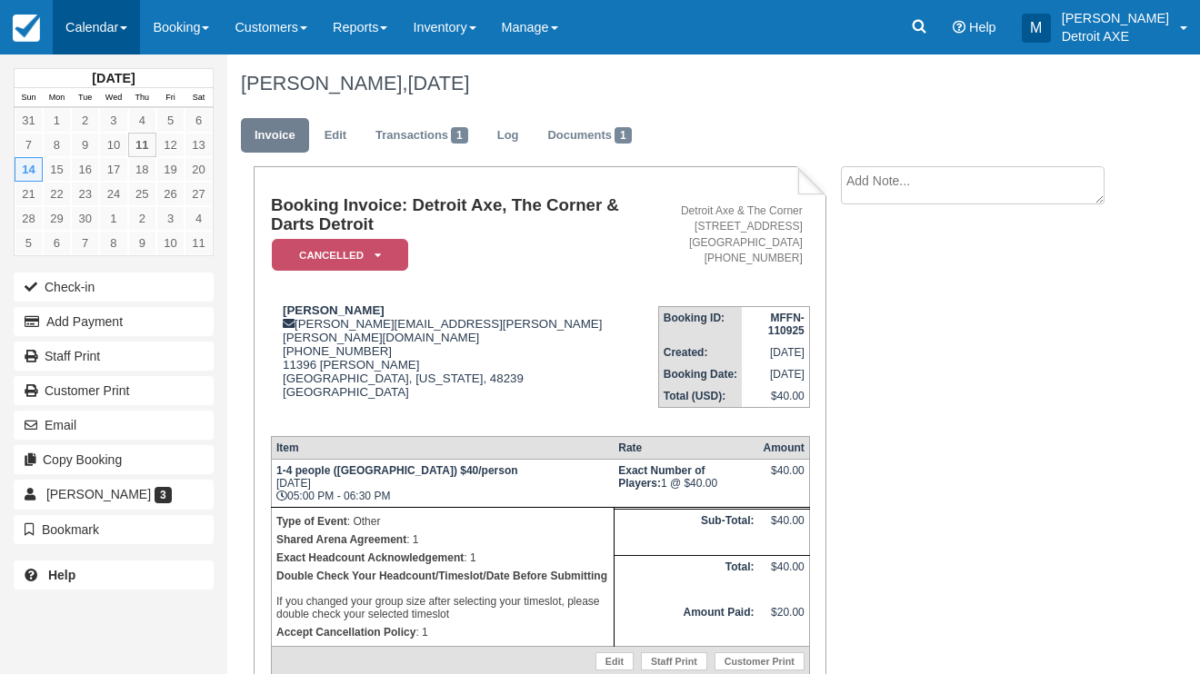
click at [101, 20] on link "Calendar" at bounding box center [96, 27] width 87 height 55
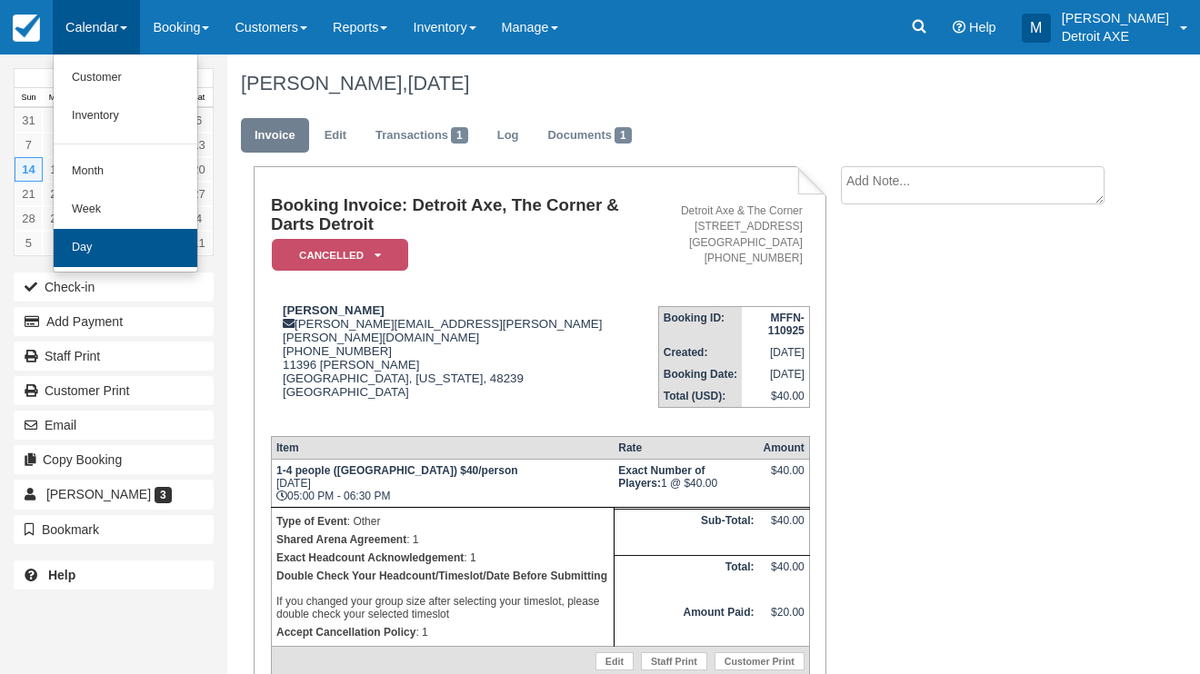
click at [85, 235] on link "Day" at bounding box center [126, 248] width 144 height 38
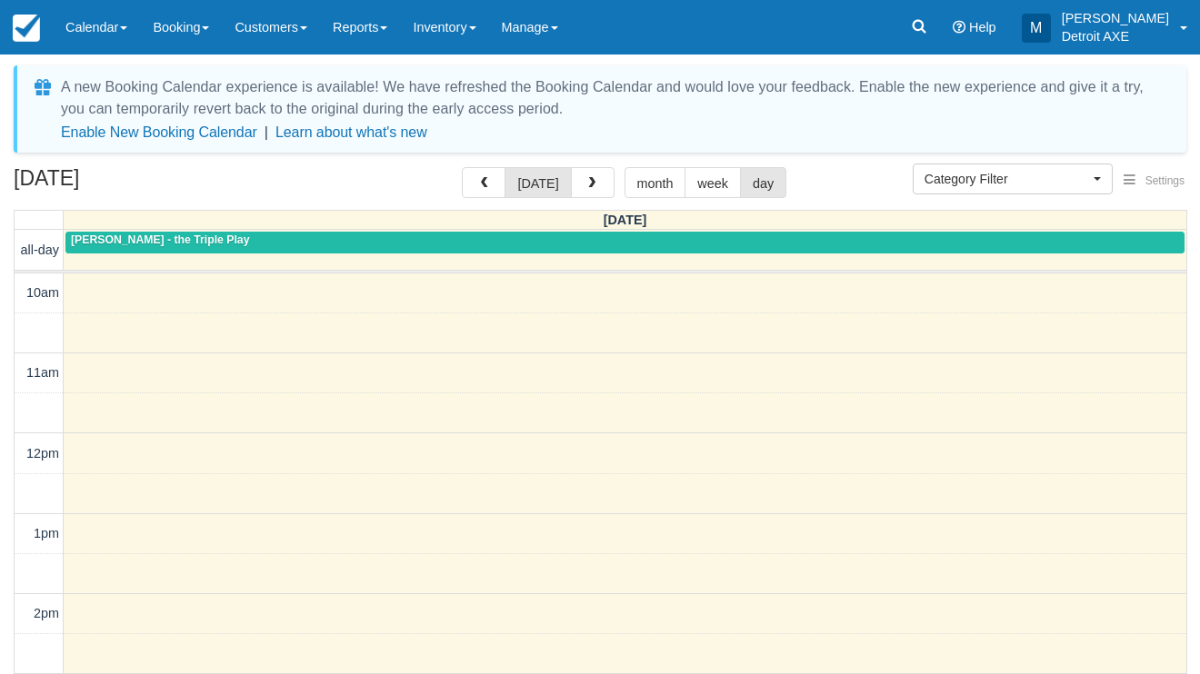
select select
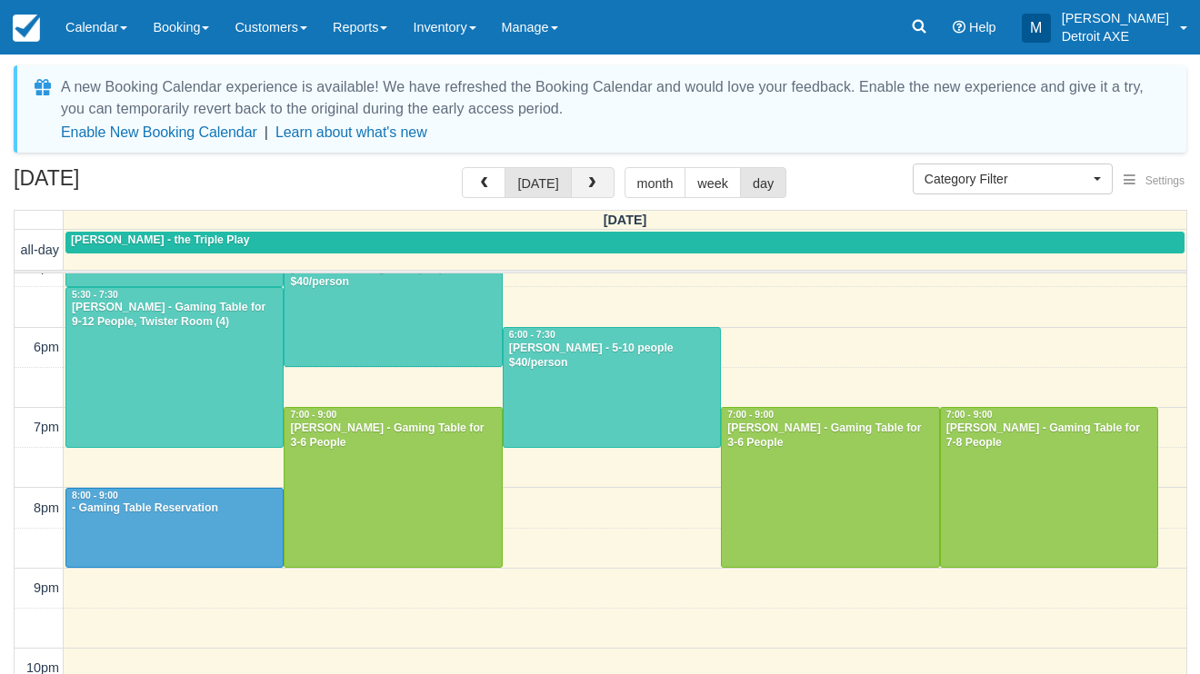
click at [573, 180] on button "button" at bounding box center [593, 182] width 44 height 31
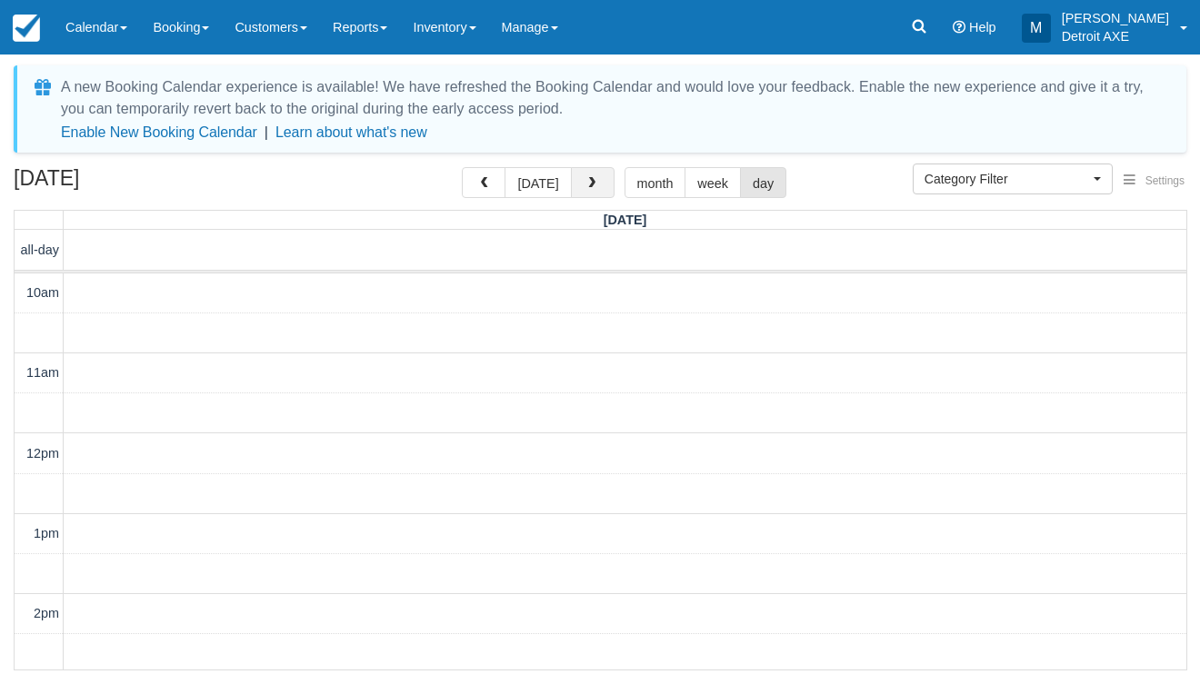
scroll to position [686, 0]
